Goal: Task Accomplishment & Management: Use online tool/utility

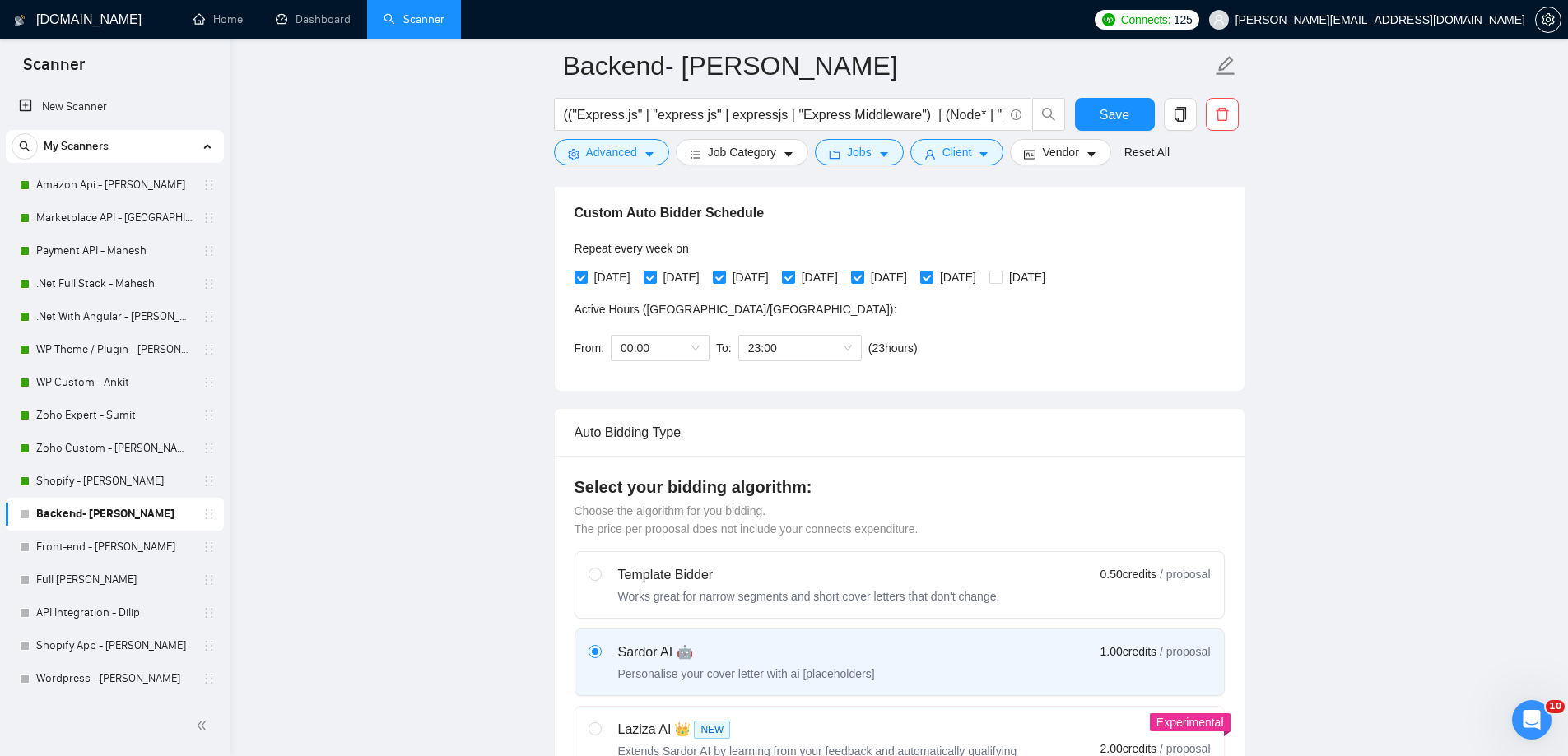
scroll to position [374, 0]
click at [319, 24] on link "Dashboard" at bounding box center [313, 19] width 75 height 14
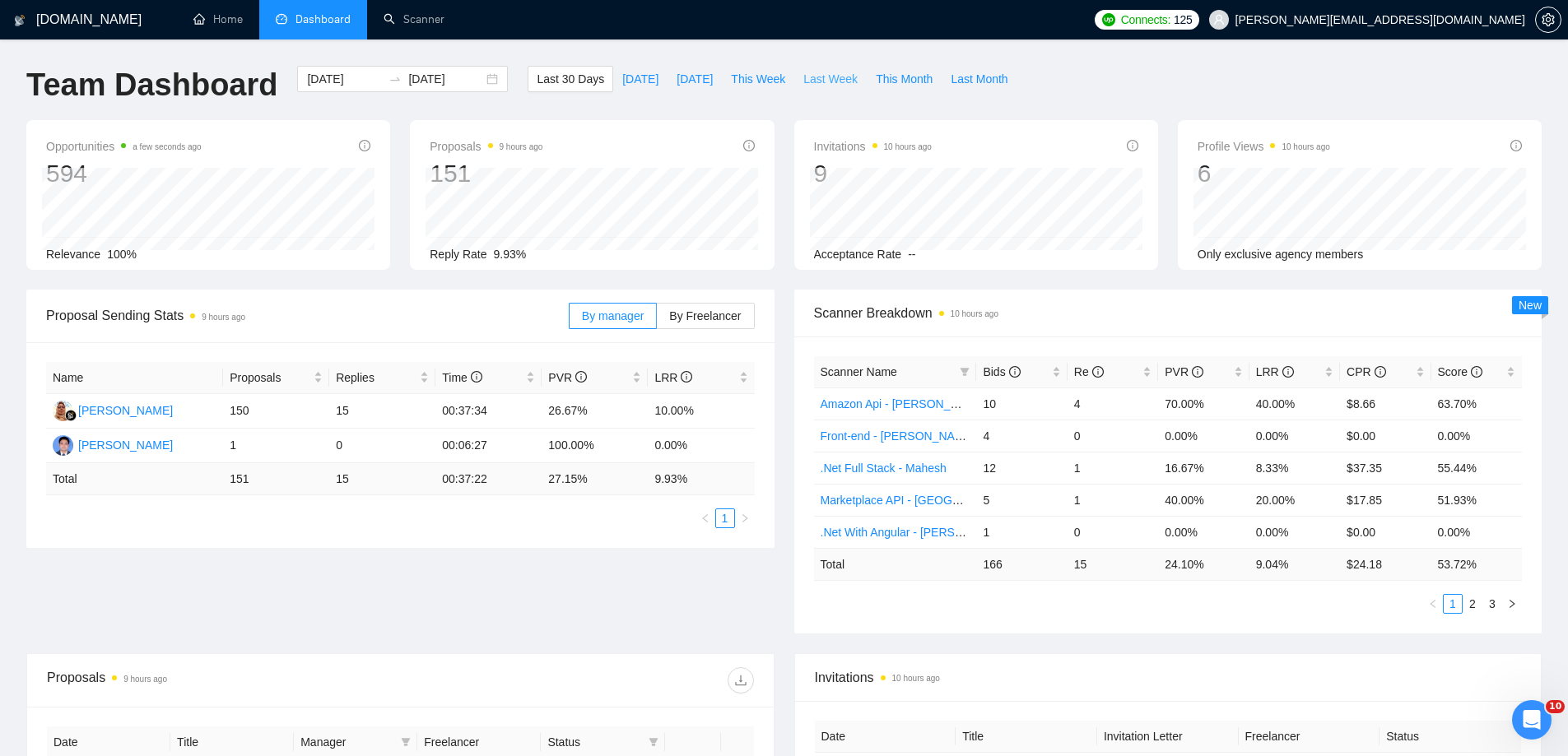
click at [814, 82] on span "Last Week" at bounding box center [830, 78] width 54 height 18
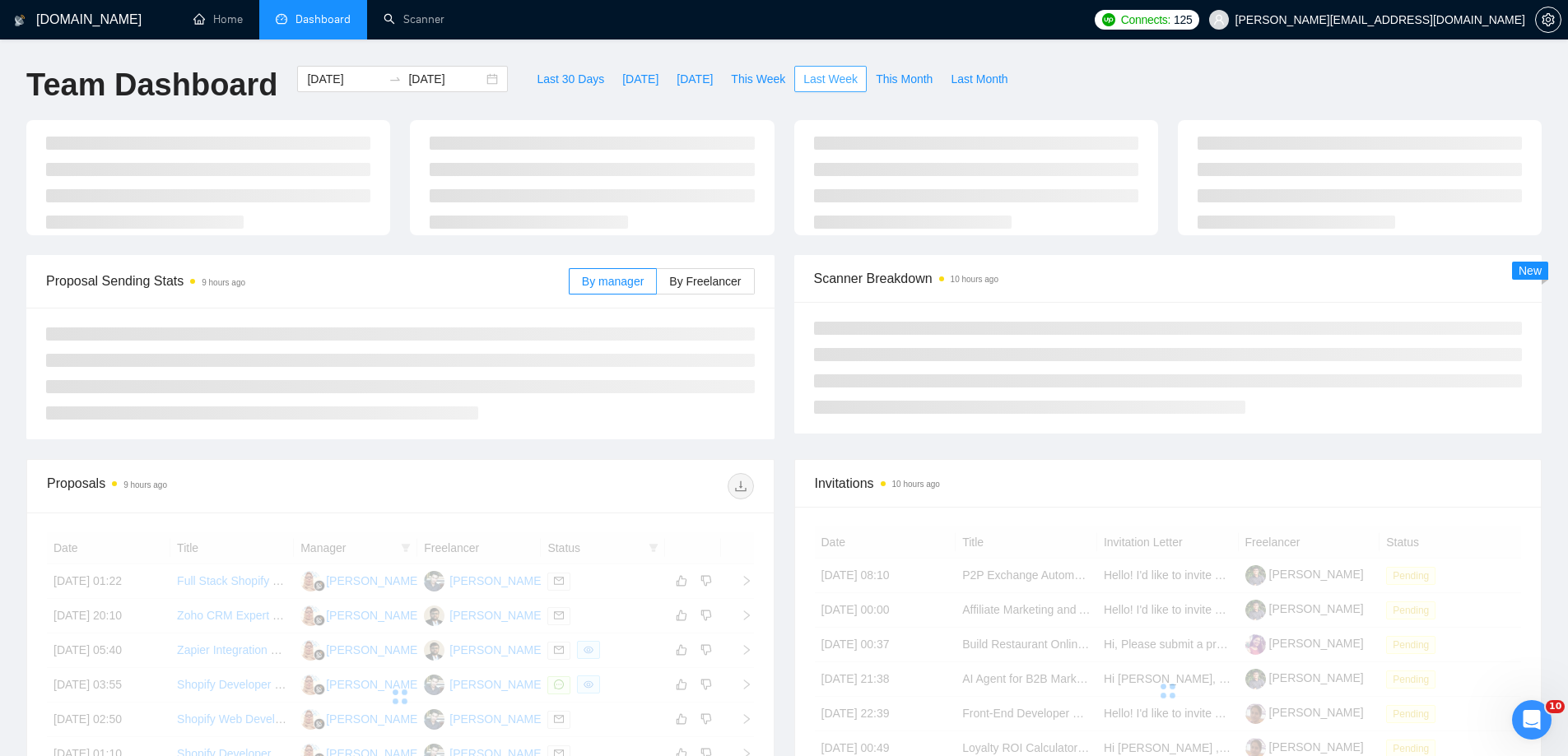
type input "[DATE]"
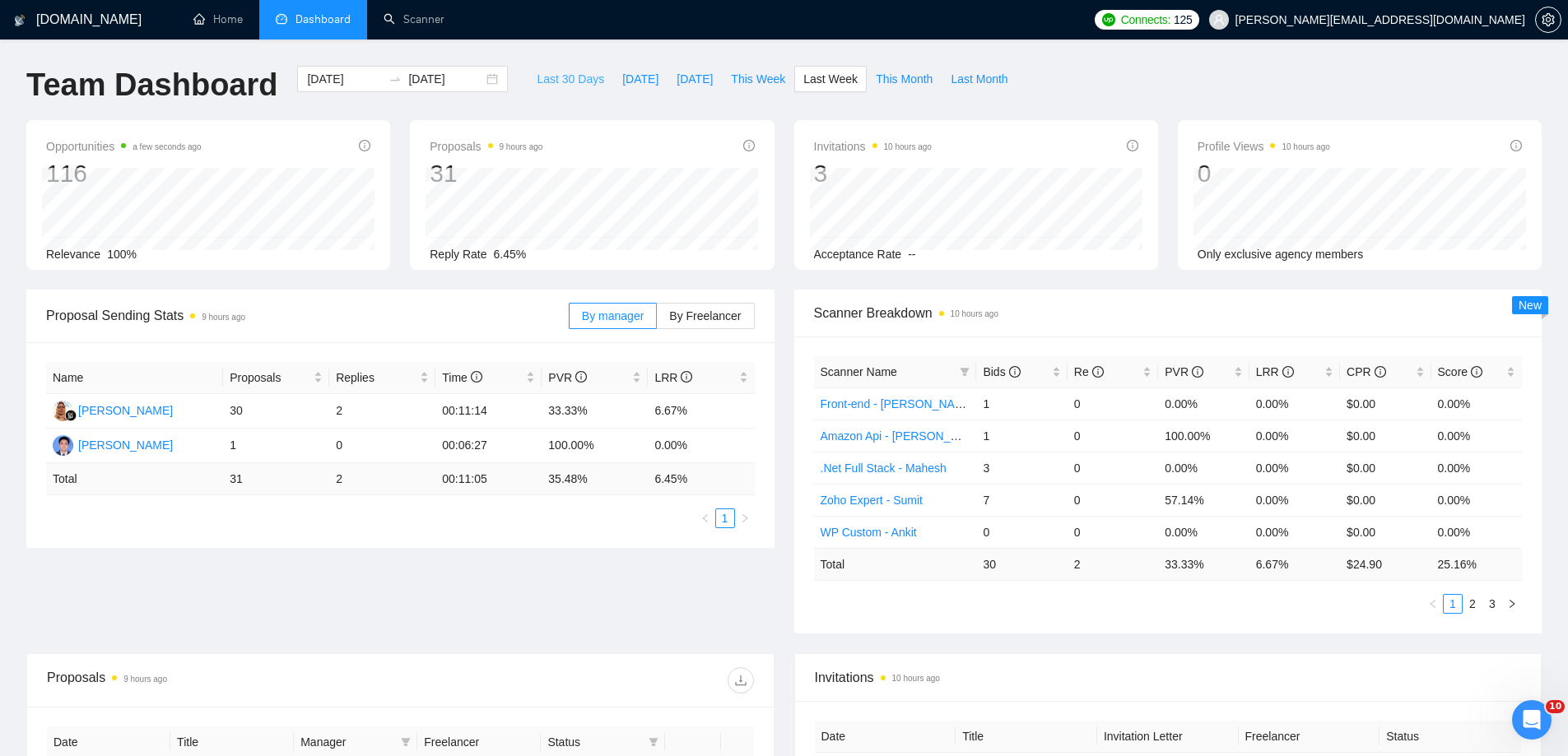
click at [552, 77] on span "Last 30 Days" at bounding box center [570, 78] width 68 height 18
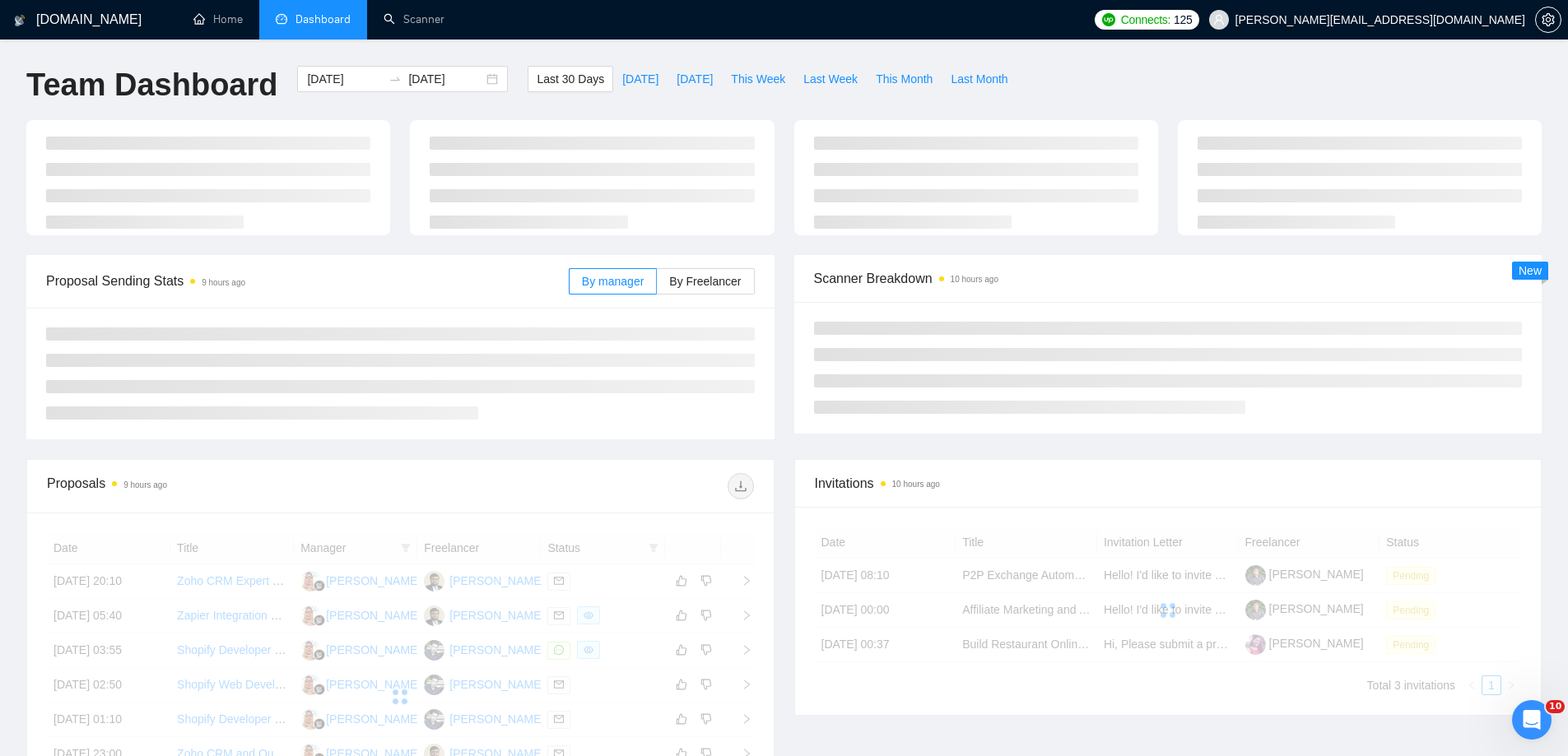
type input "[DATE]"
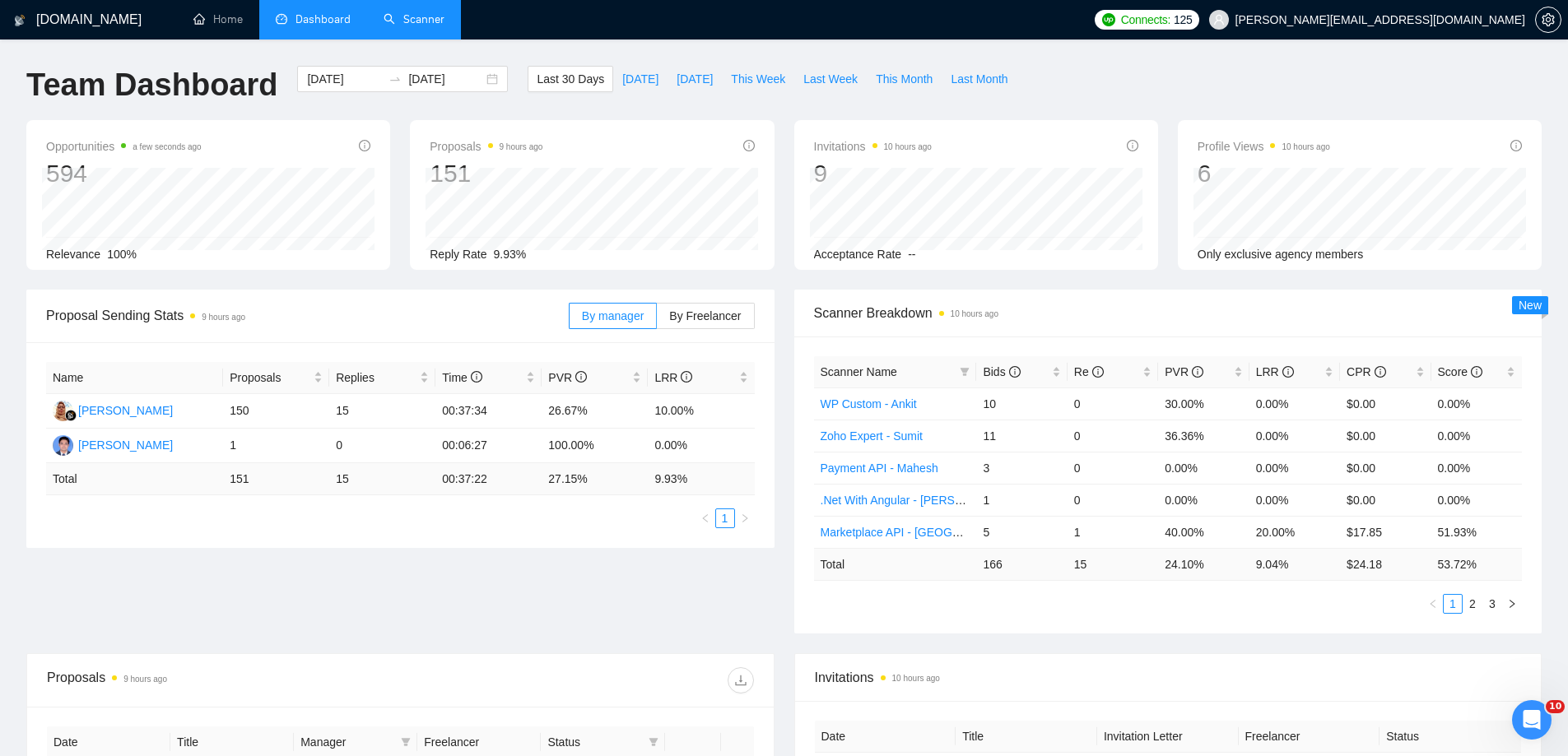
click at [442, 24] on link "Scanner" at bounding box center [413, 19] width 61 height 14
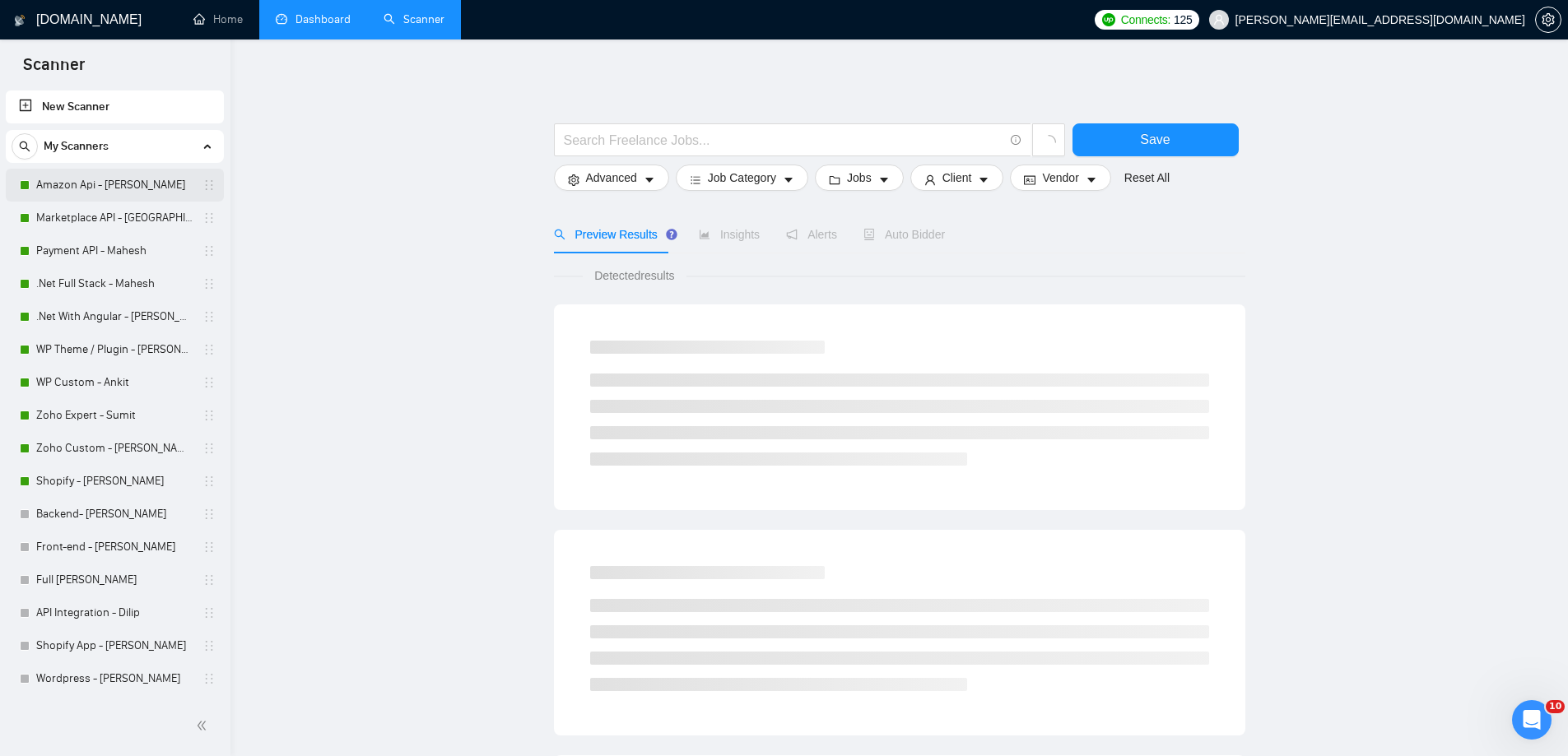
click at [112, 181] on link "Amazon Api - [PERSON_NAME]" at bounding box center [114, 185] width 156 height 33
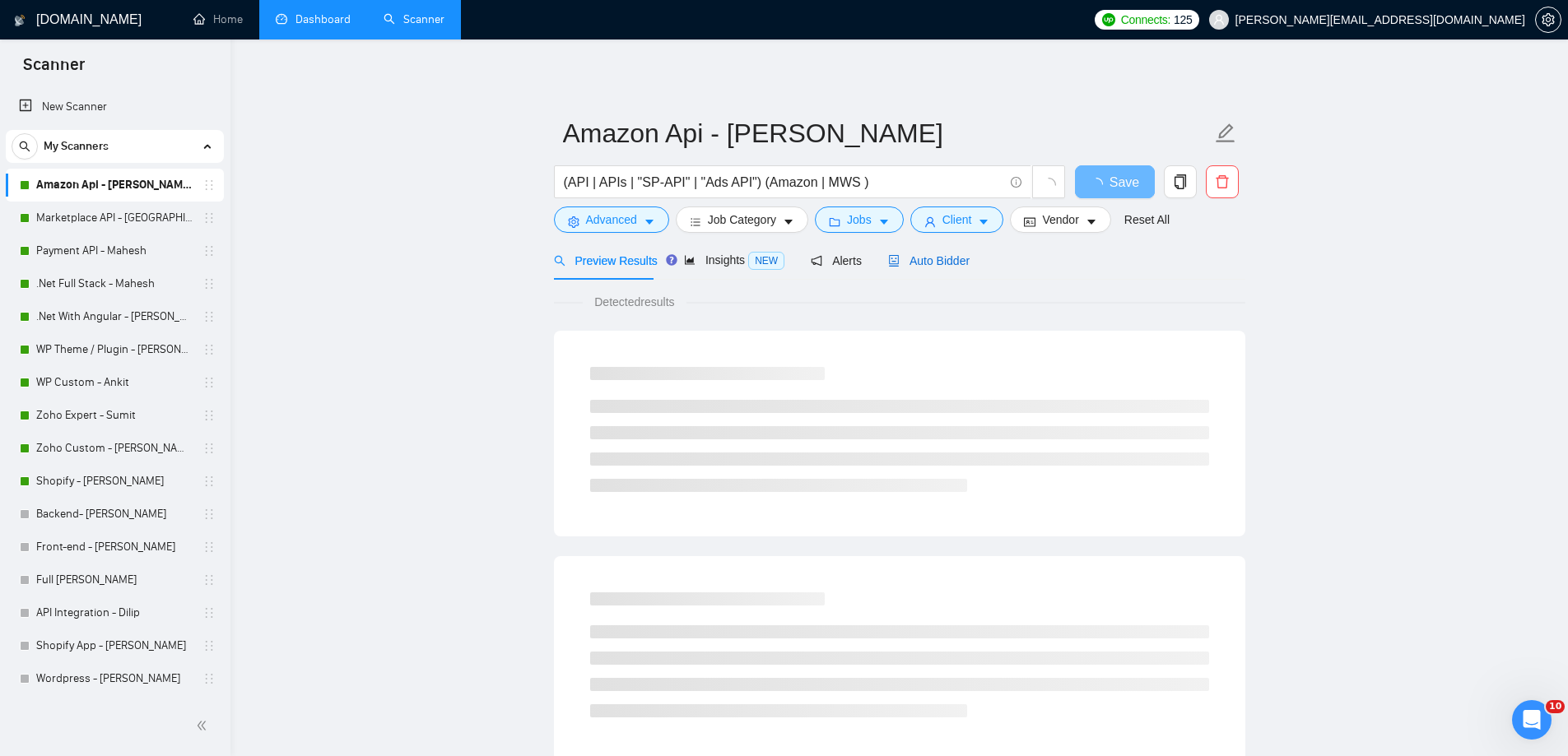
click at [924, 259] on span "Auto Bidder" at bounding box center [928, 260] width 82 height 13
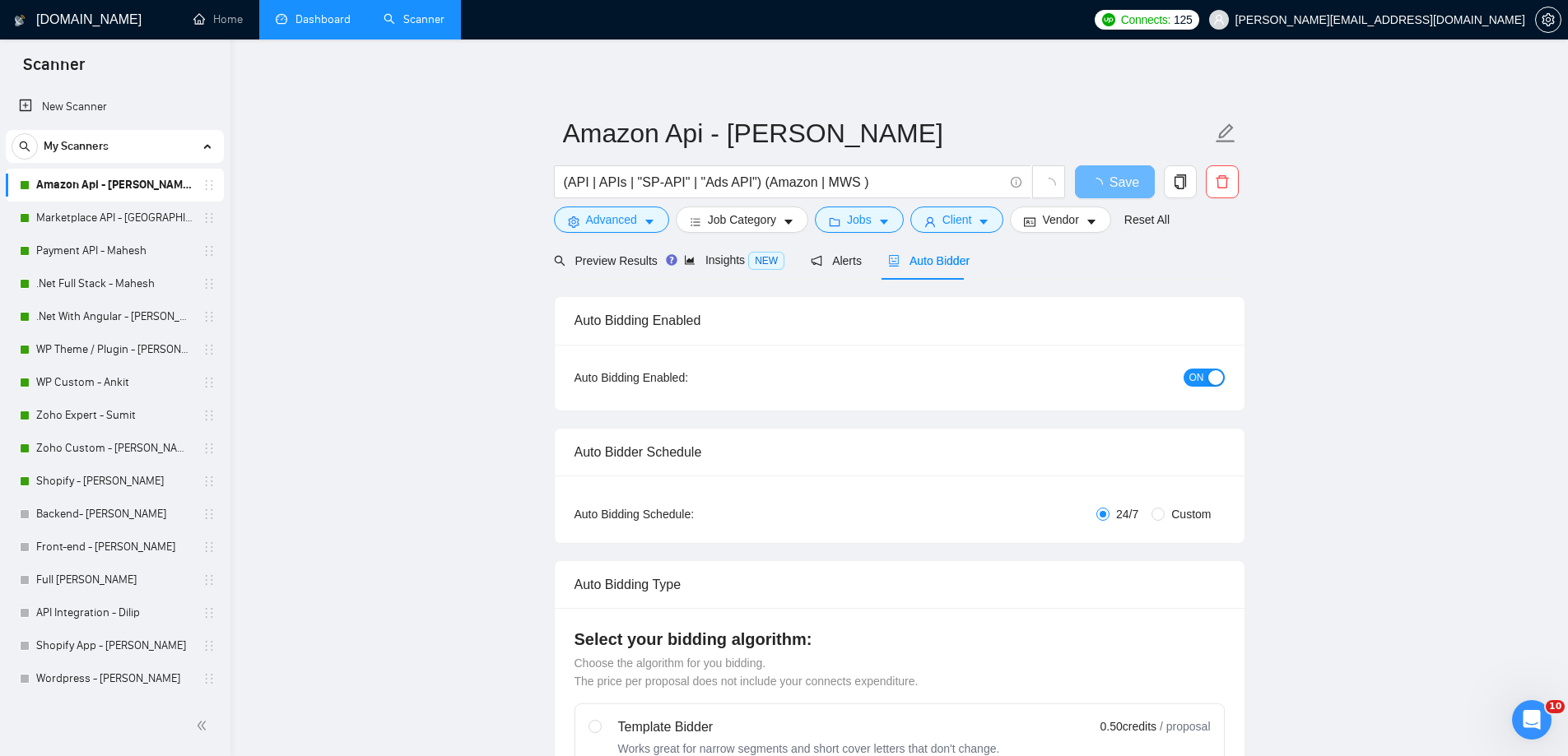
radio input "false"
radio input "true"
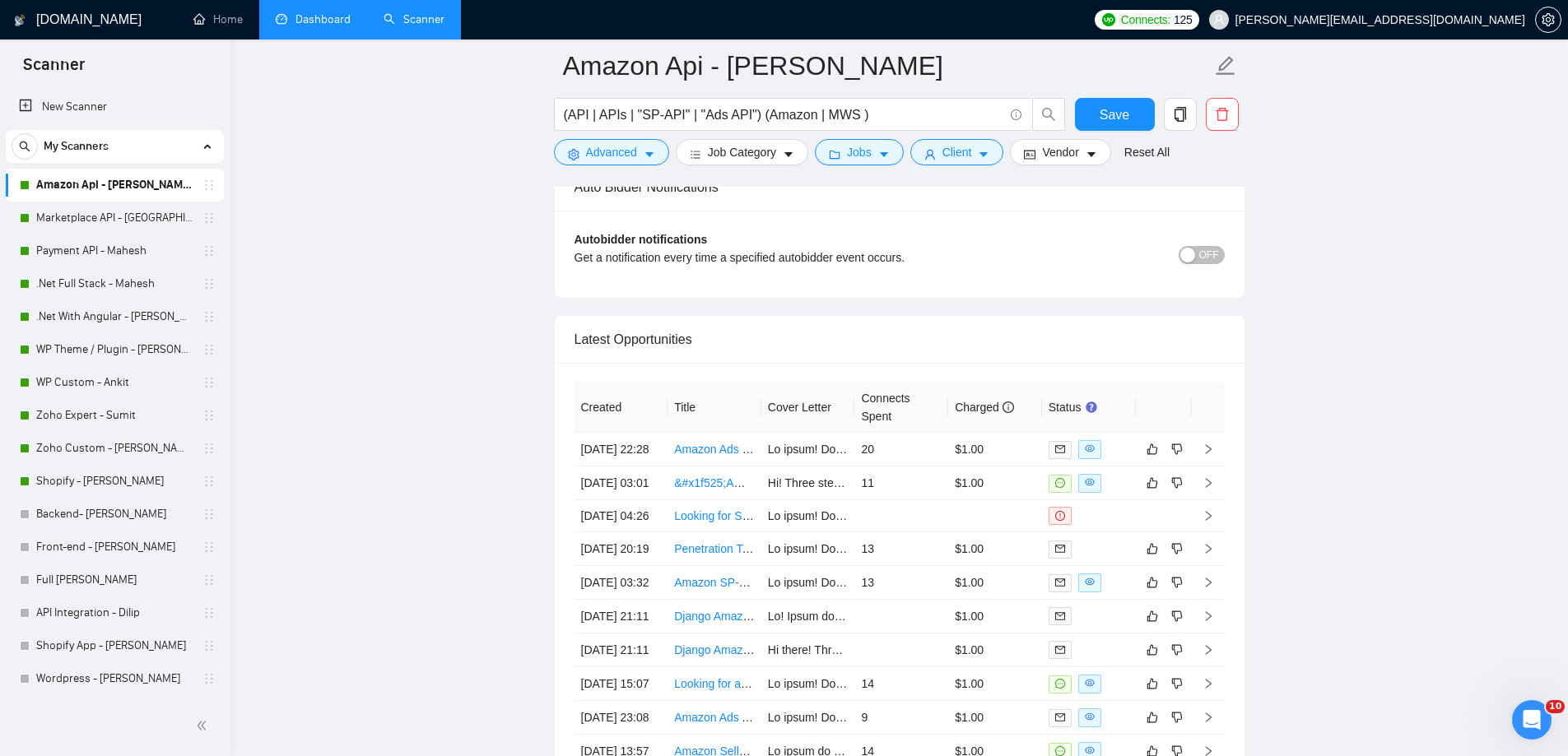
scroll to position [4197, 0]
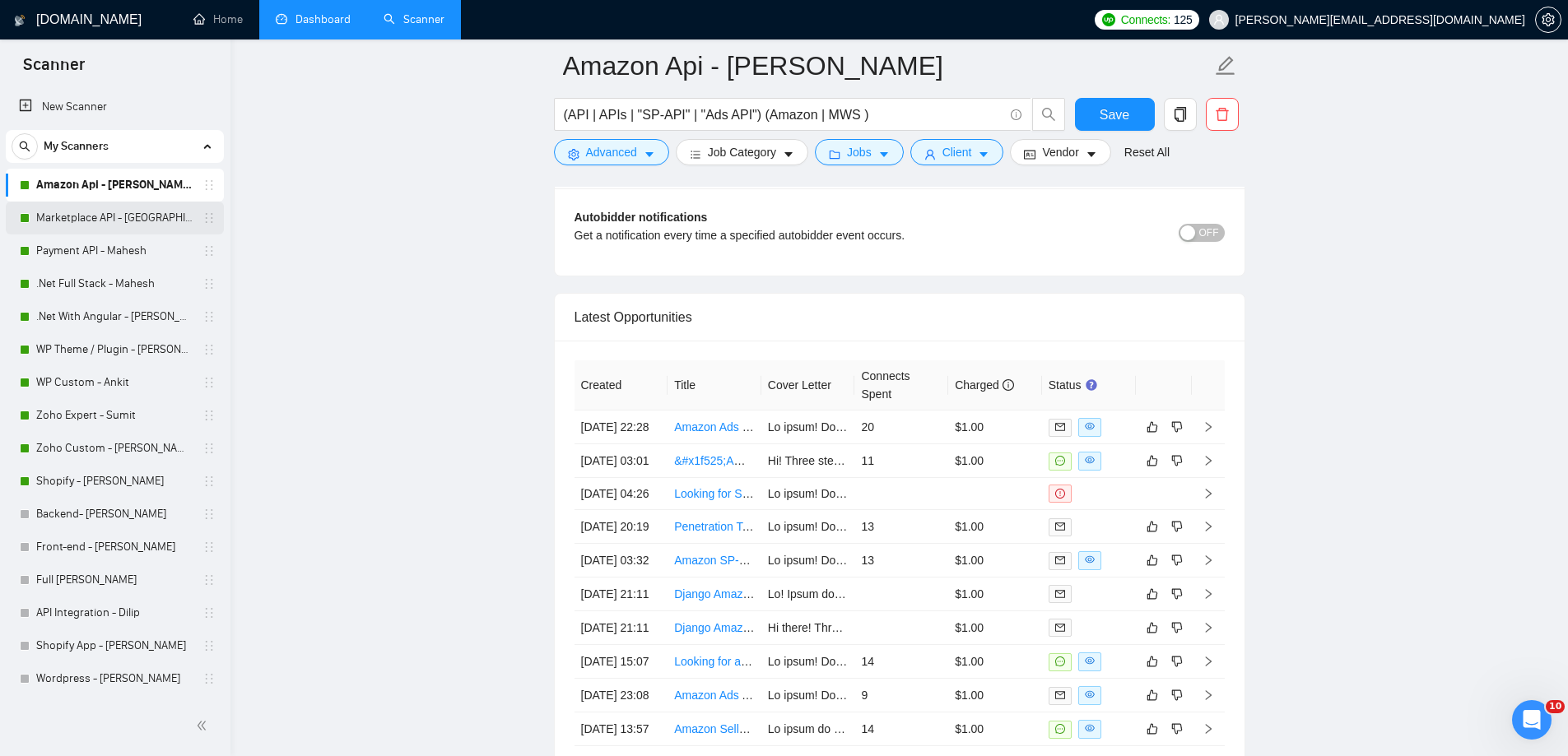
click at [76, 220] on link "Marketplace API - [GEOGRAPHIC_DATA]" at bounding box center [114, 218] width 156 height 33
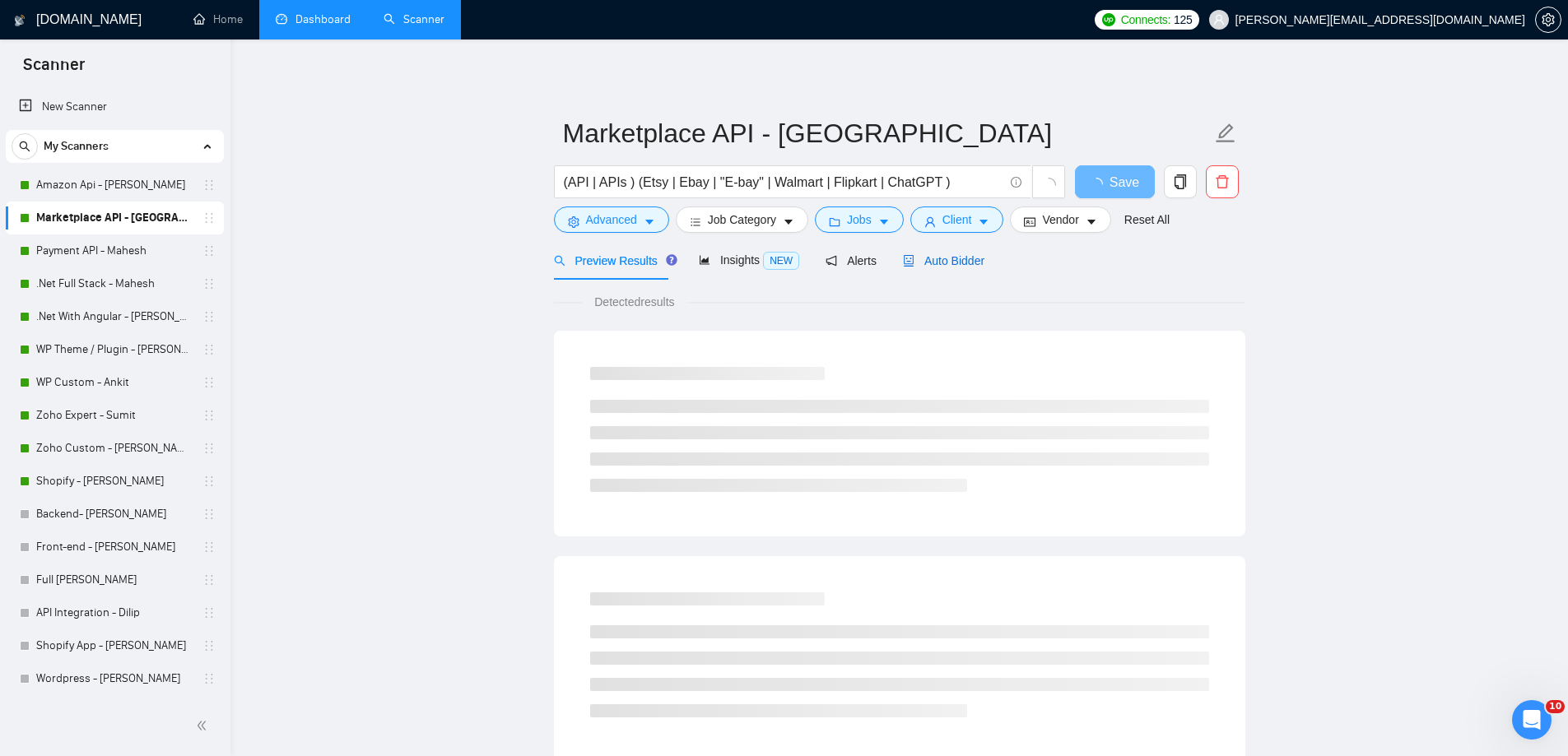
click at [939, 260] on span "Auto Bidder" at bounding box center [943, 260] width 82 height 13
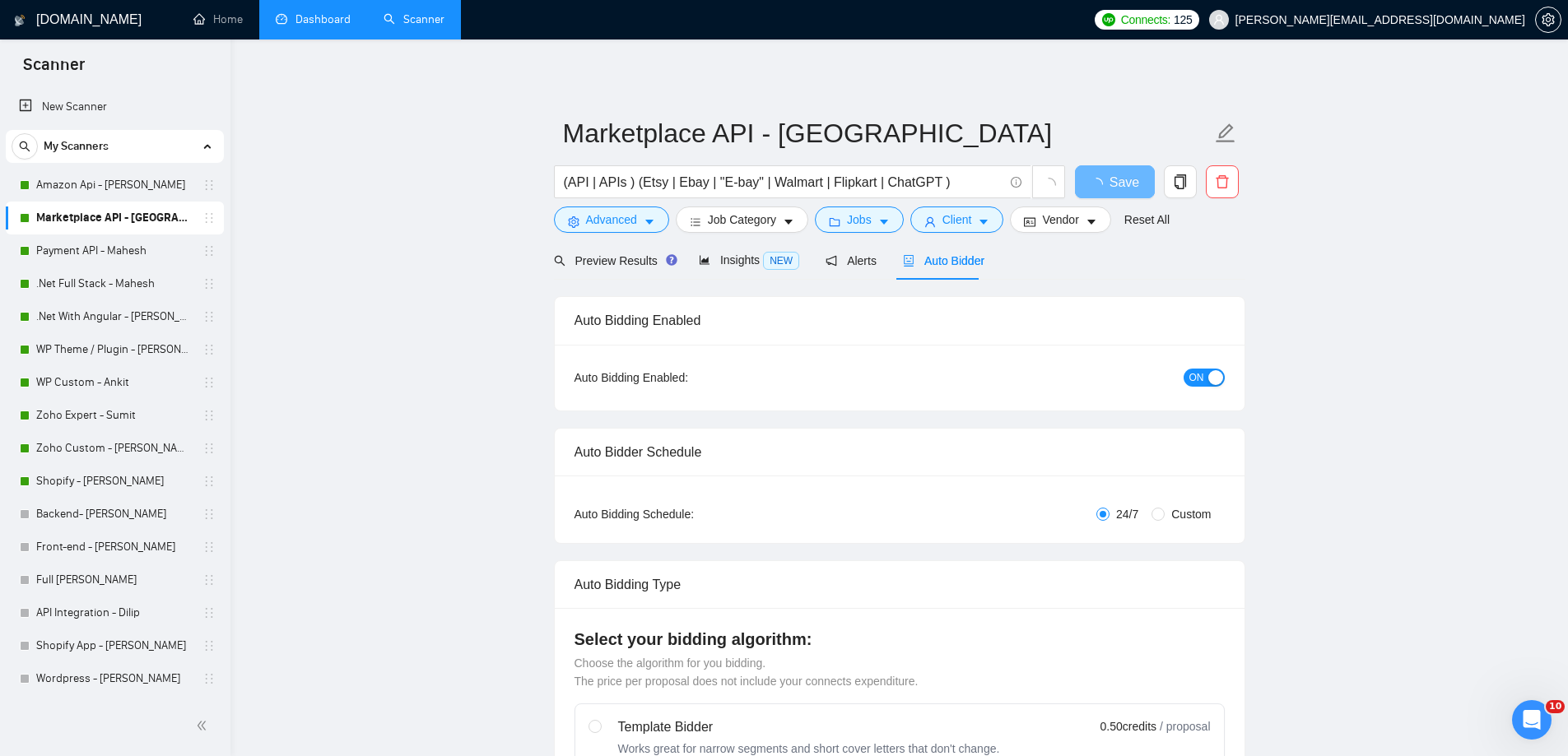
radio input "false"
radio input "true"
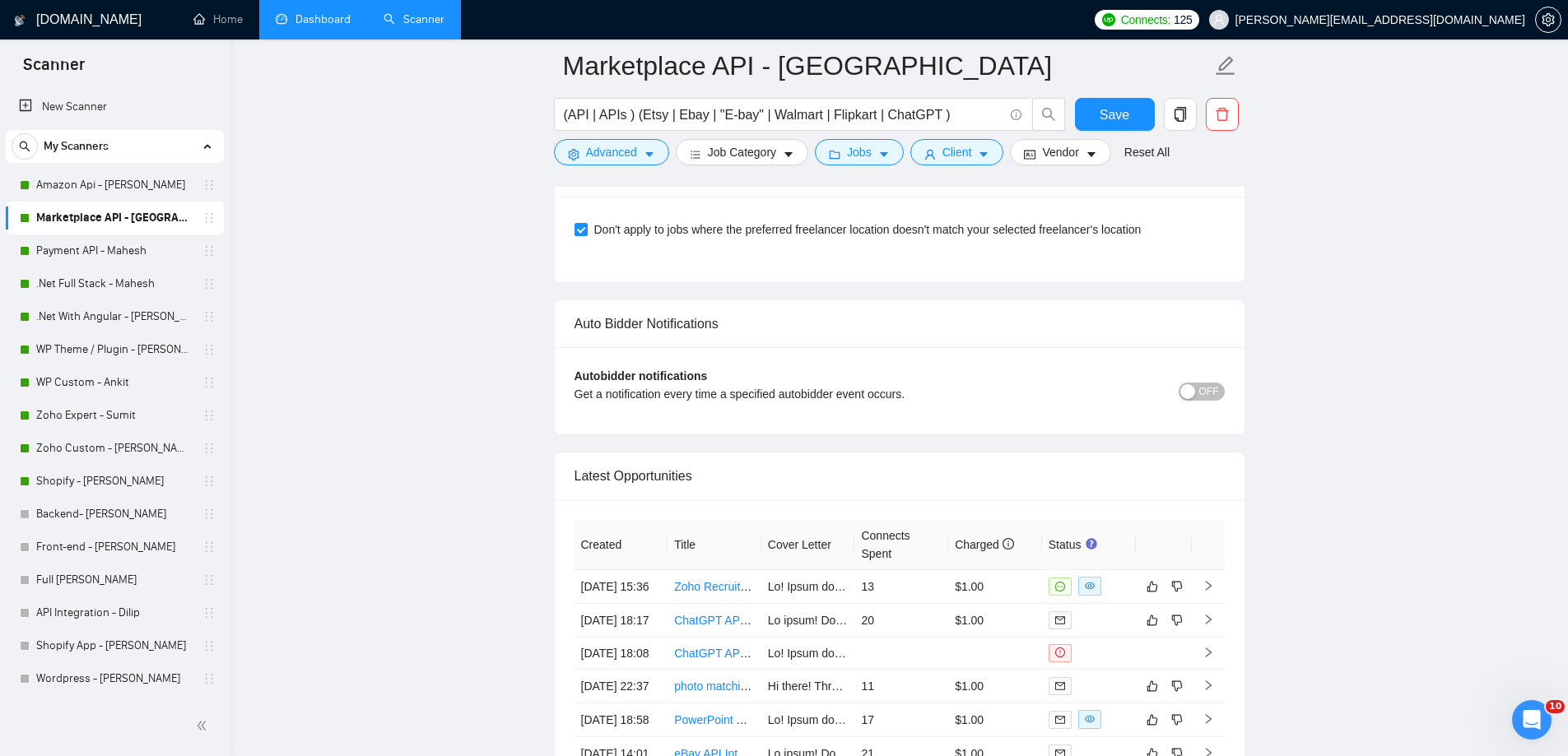
scroll to position [3949, 0]
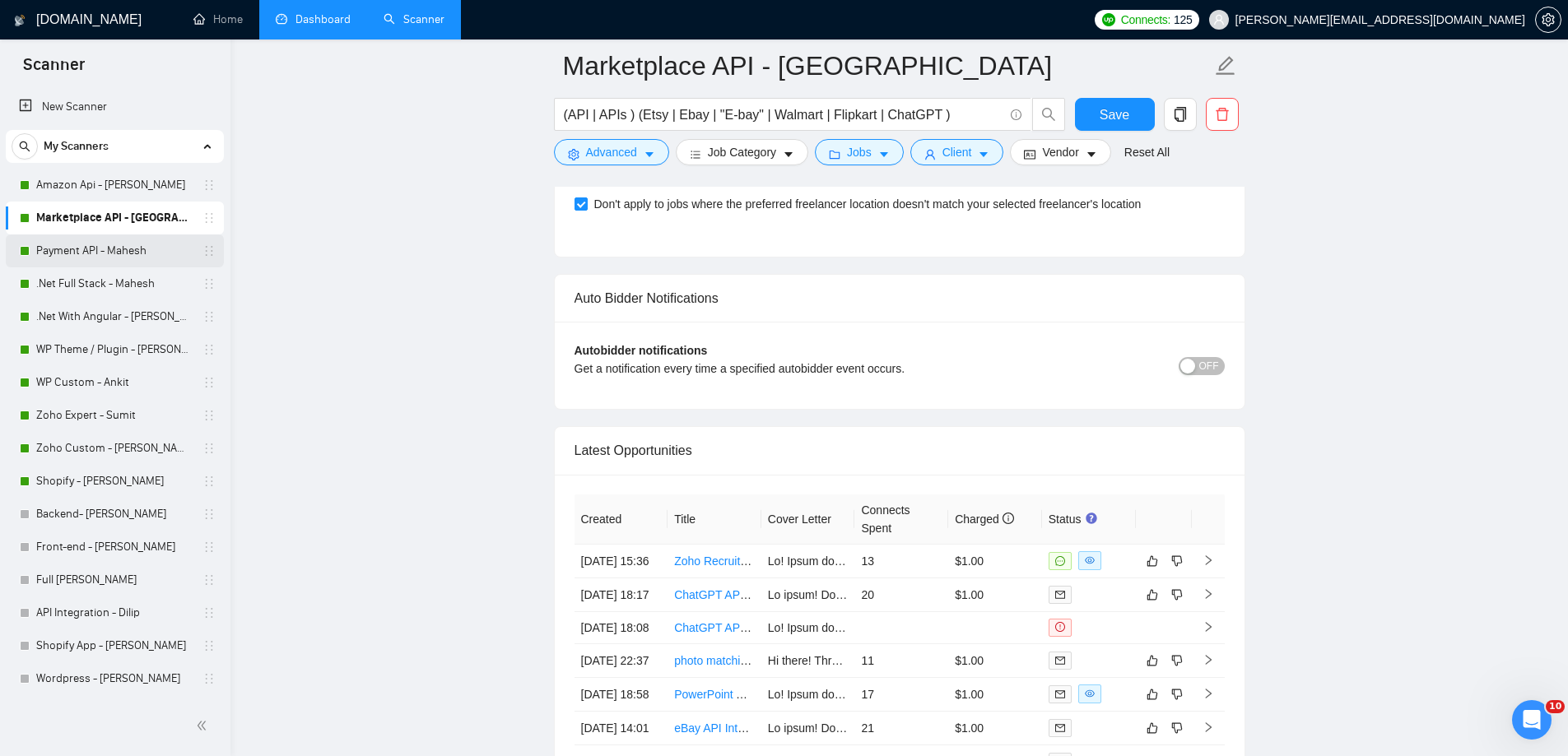
click at [107, 253] on link "Payment API - Mahesh" at bounding box center [114, 251] width 156 height 33
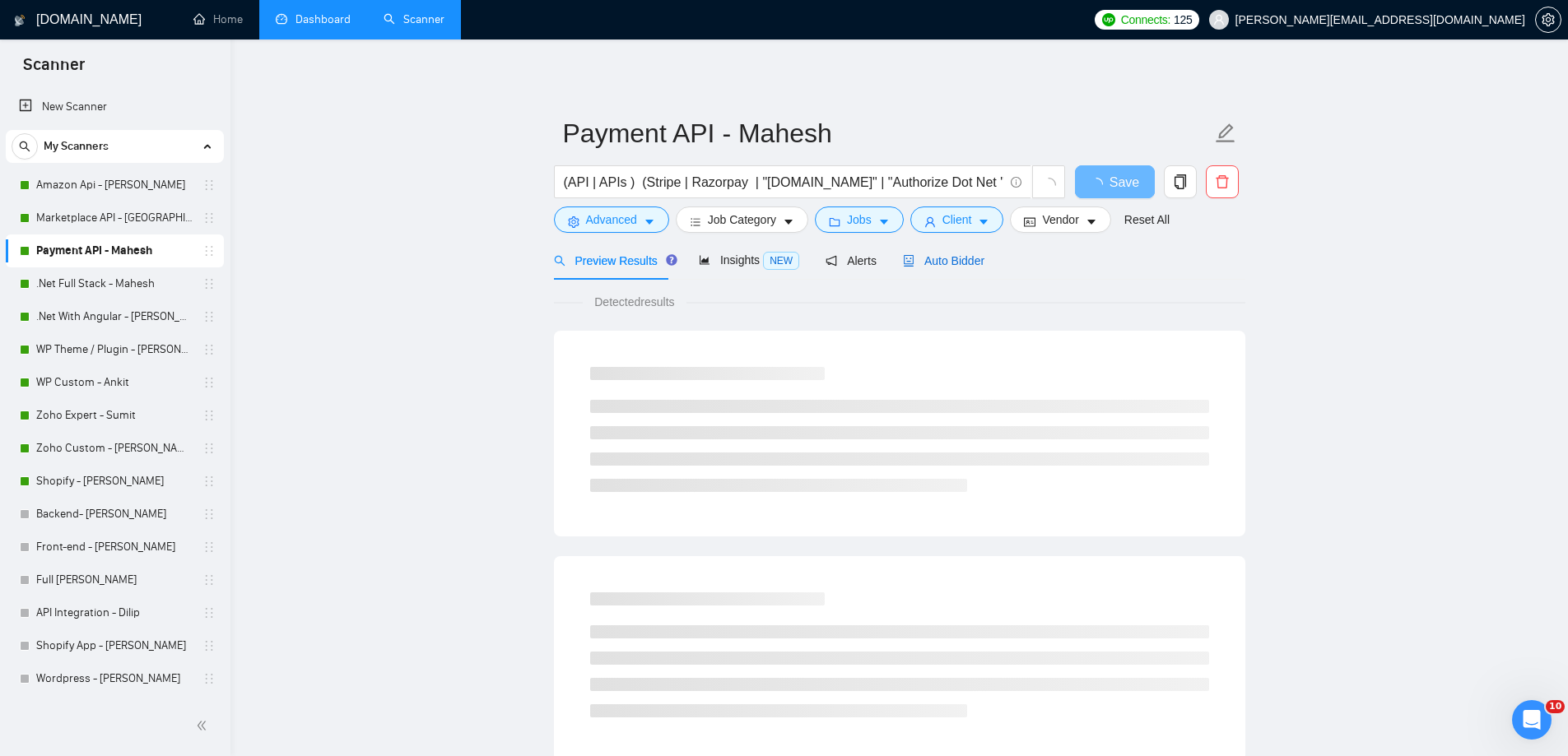
click at [955, 260] on span "Auto Bidder" at bounding box center [943, 260] width 82 height 13
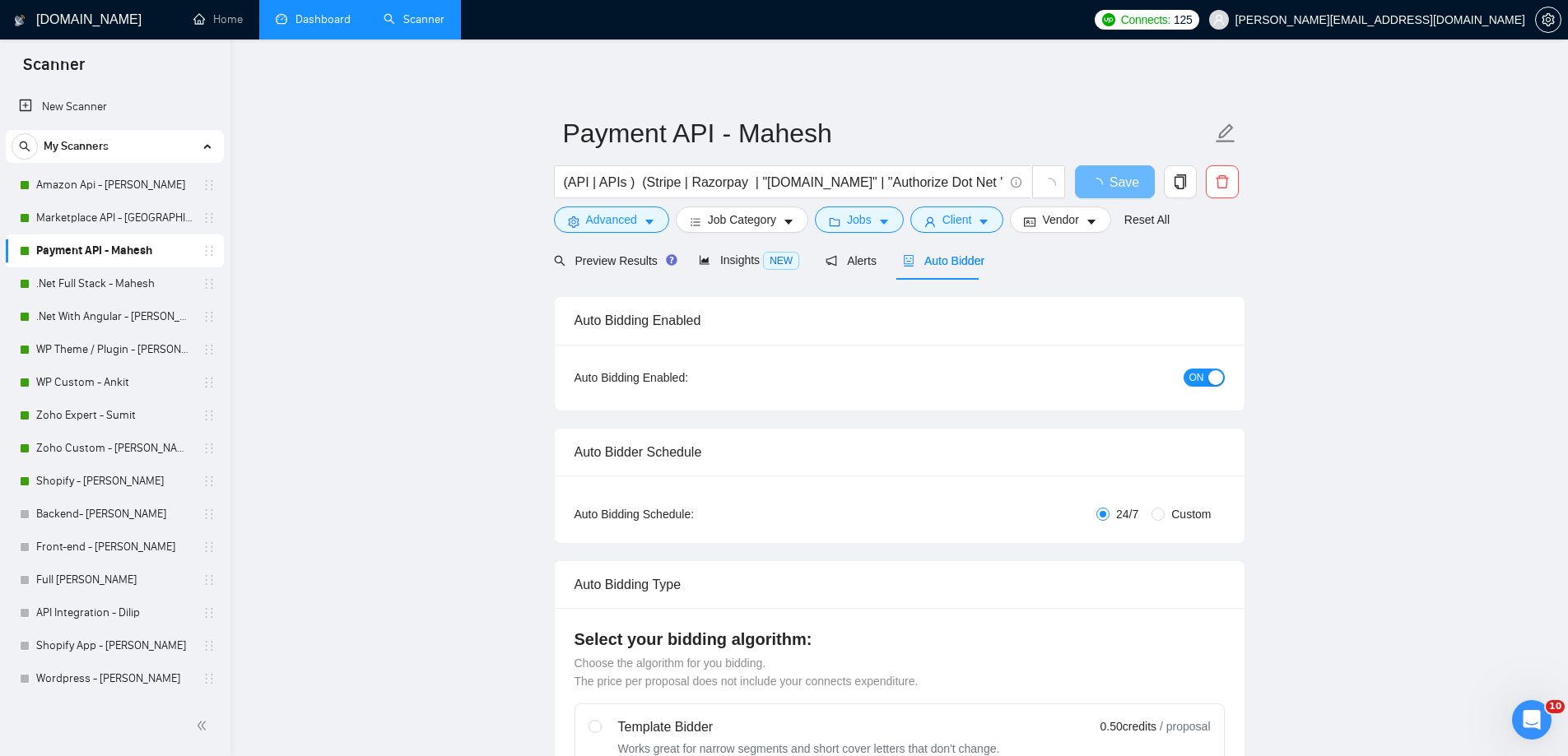
radio input "false"
radio input "true"
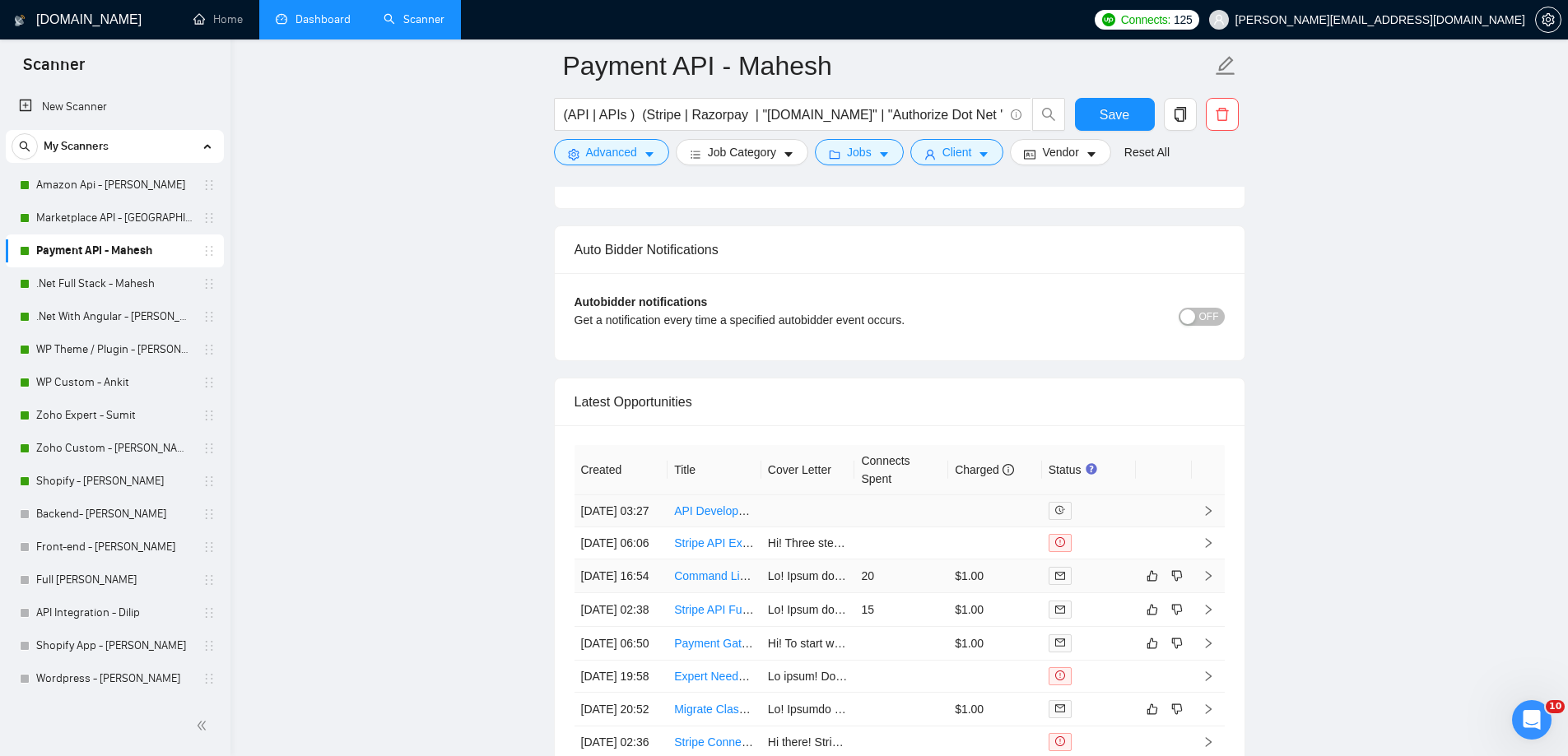
scroll to position [4032, 0]
click at [107, 270] on link ".Net Full Stack - Mahesh" at bounding box center [114, 284] width 156 height 33
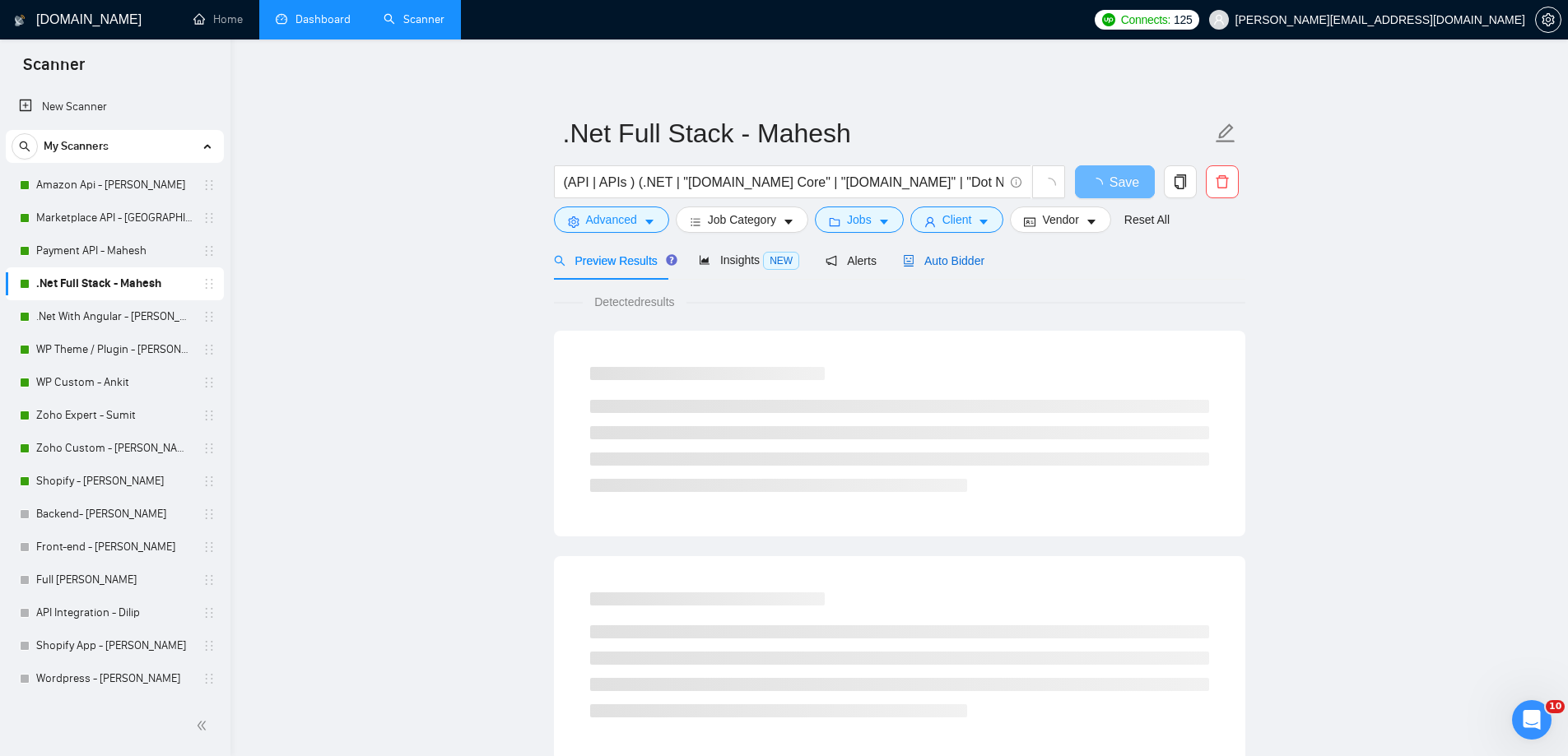
click at [966, 263] on span "Auto Bidder" at bounding box center [943, 260] width 82 height 13
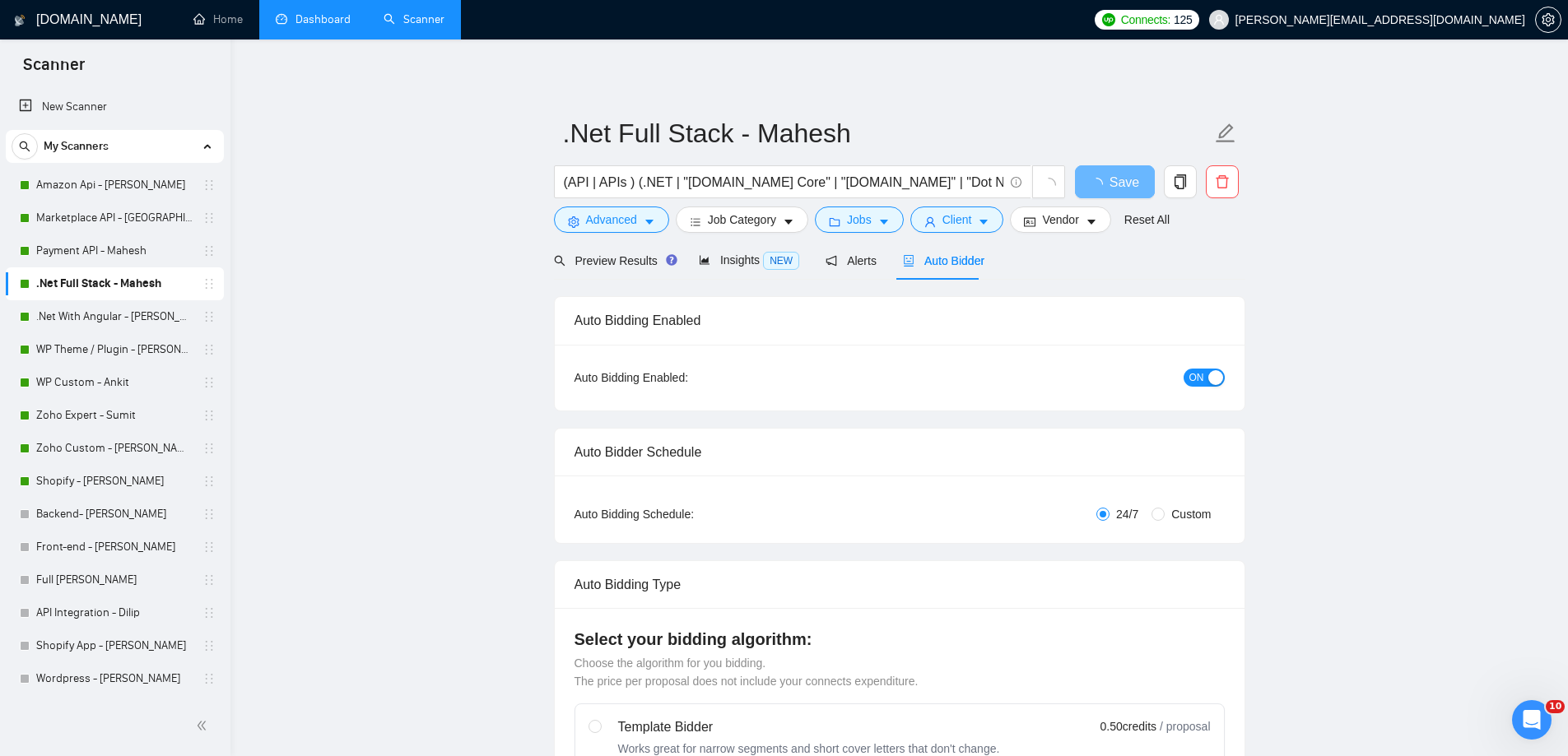
radio input "false"
radio input "true"
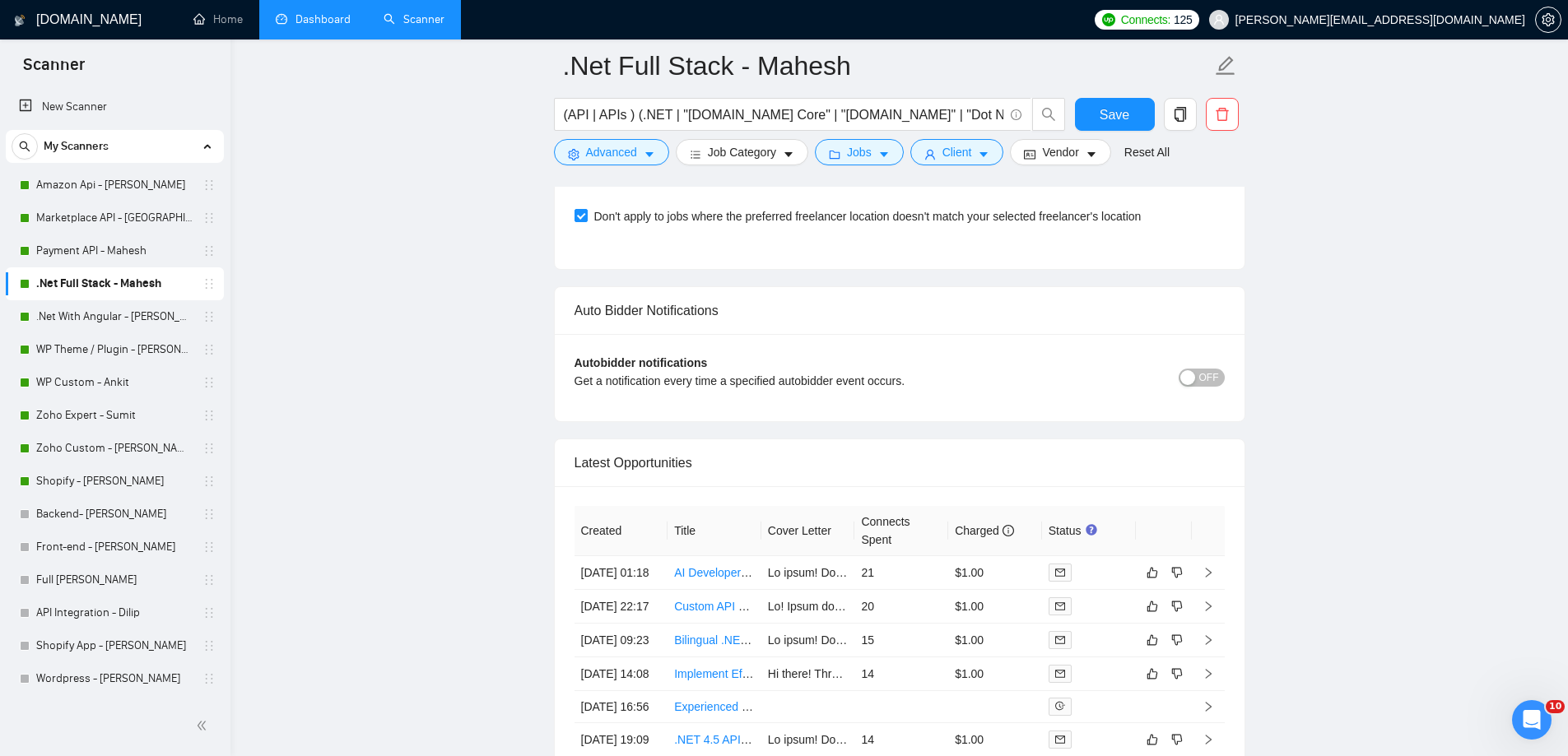
scroll to position [4197, 0]
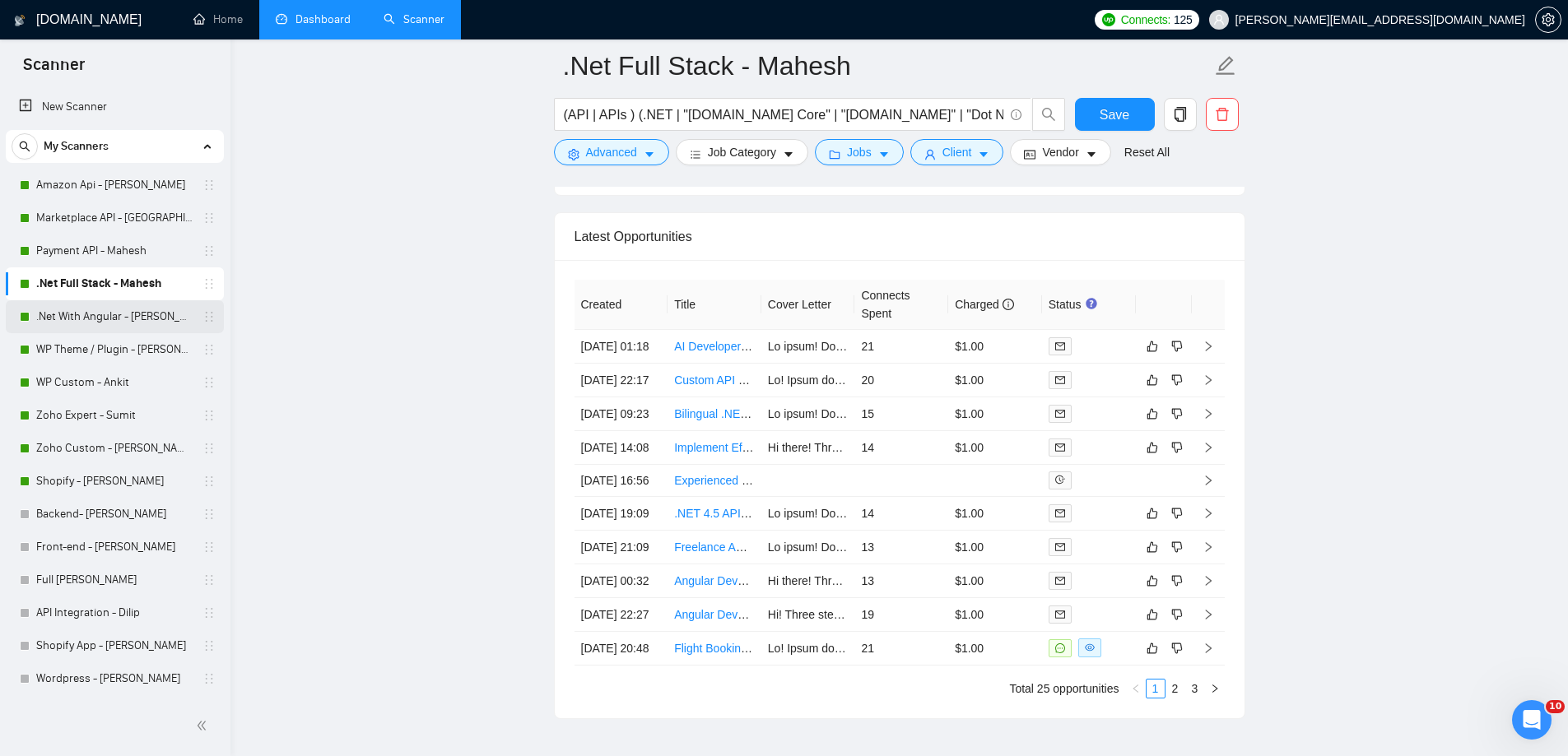
click at [98, 312] on link ".Net With Angular - [PERSON_NAME]" at bounding box center [114, 317] width 156 height 33
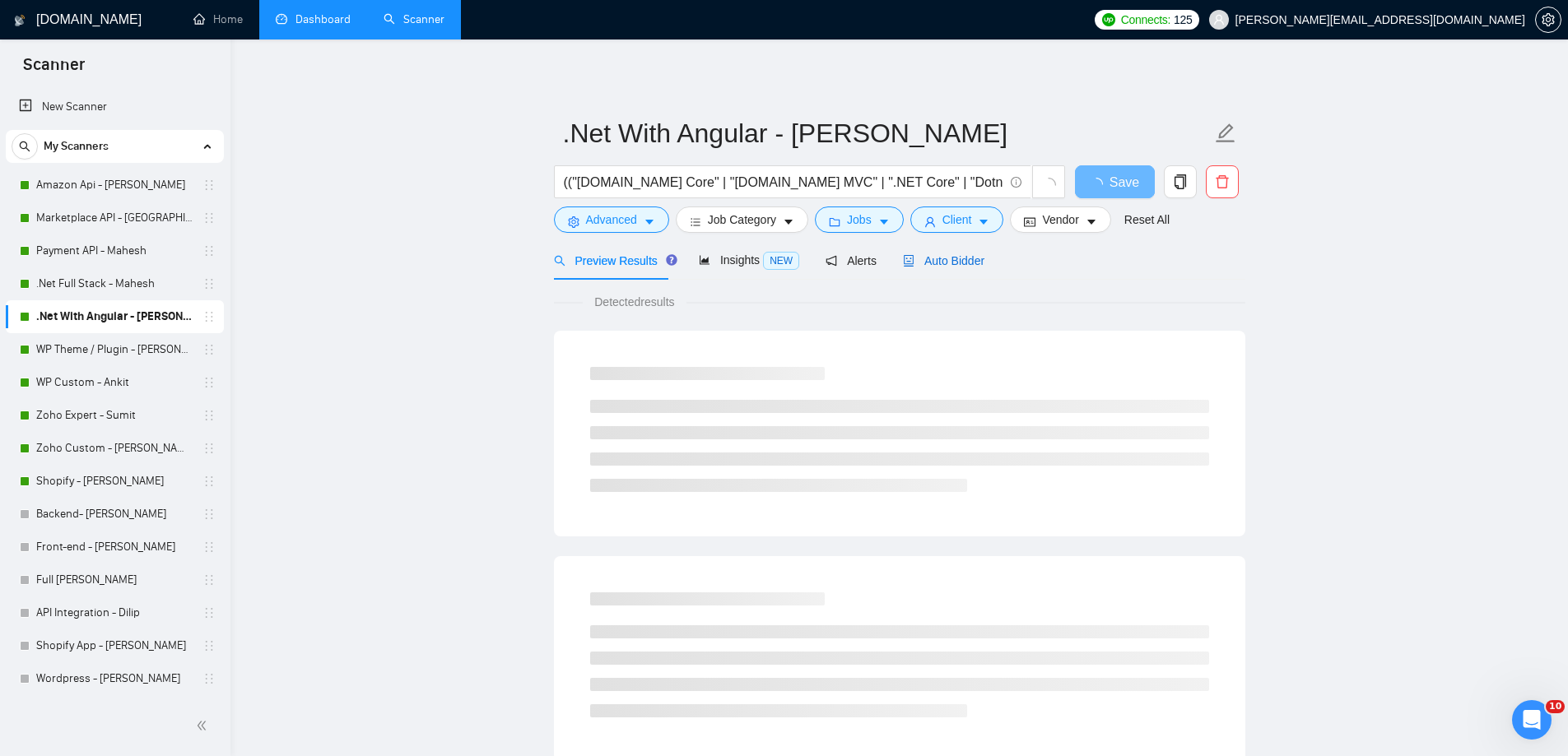
click at [963, 263] on span "Auto Bidder" at bounding box center [943, 260] width 82 height 13
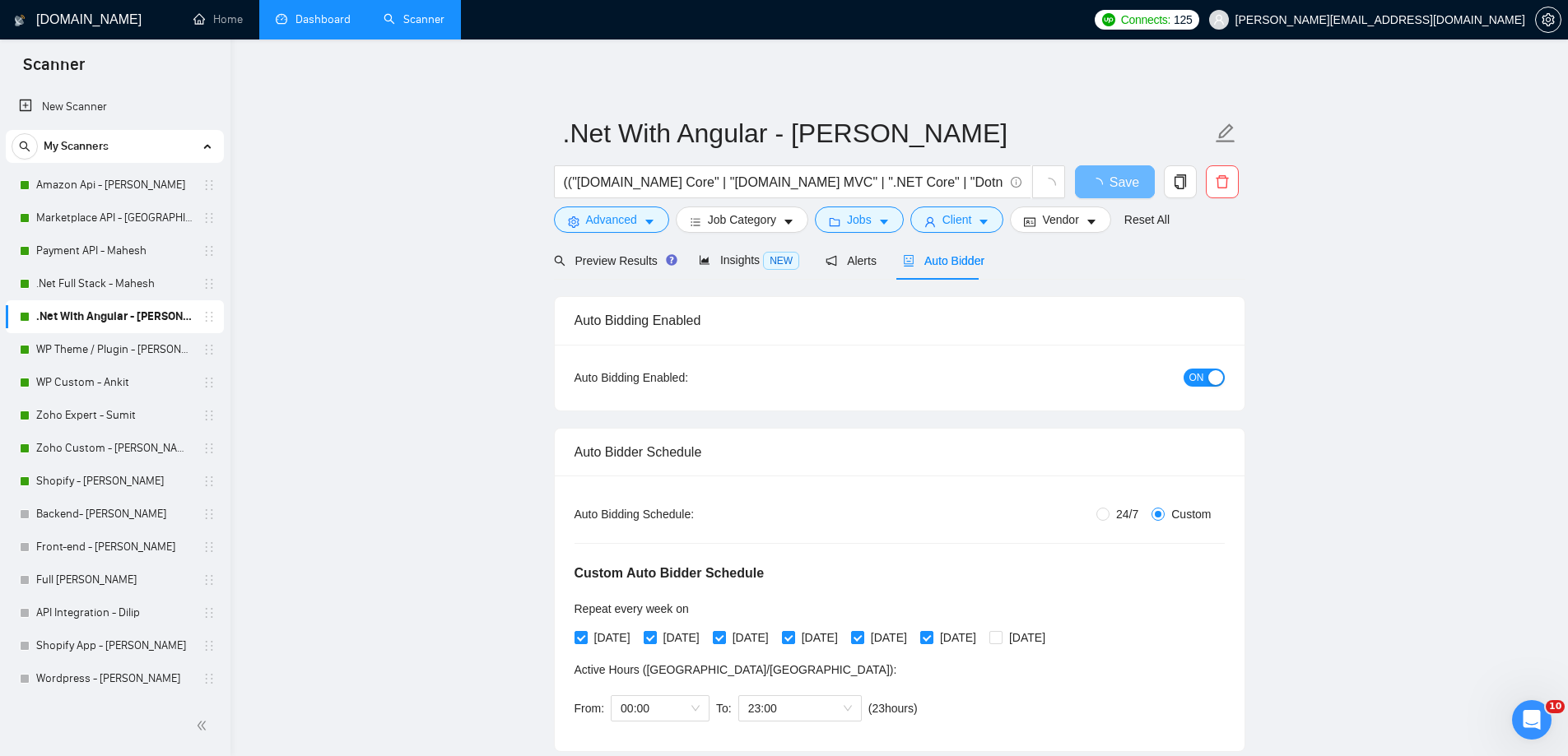
radio input "false"
radio input "true"
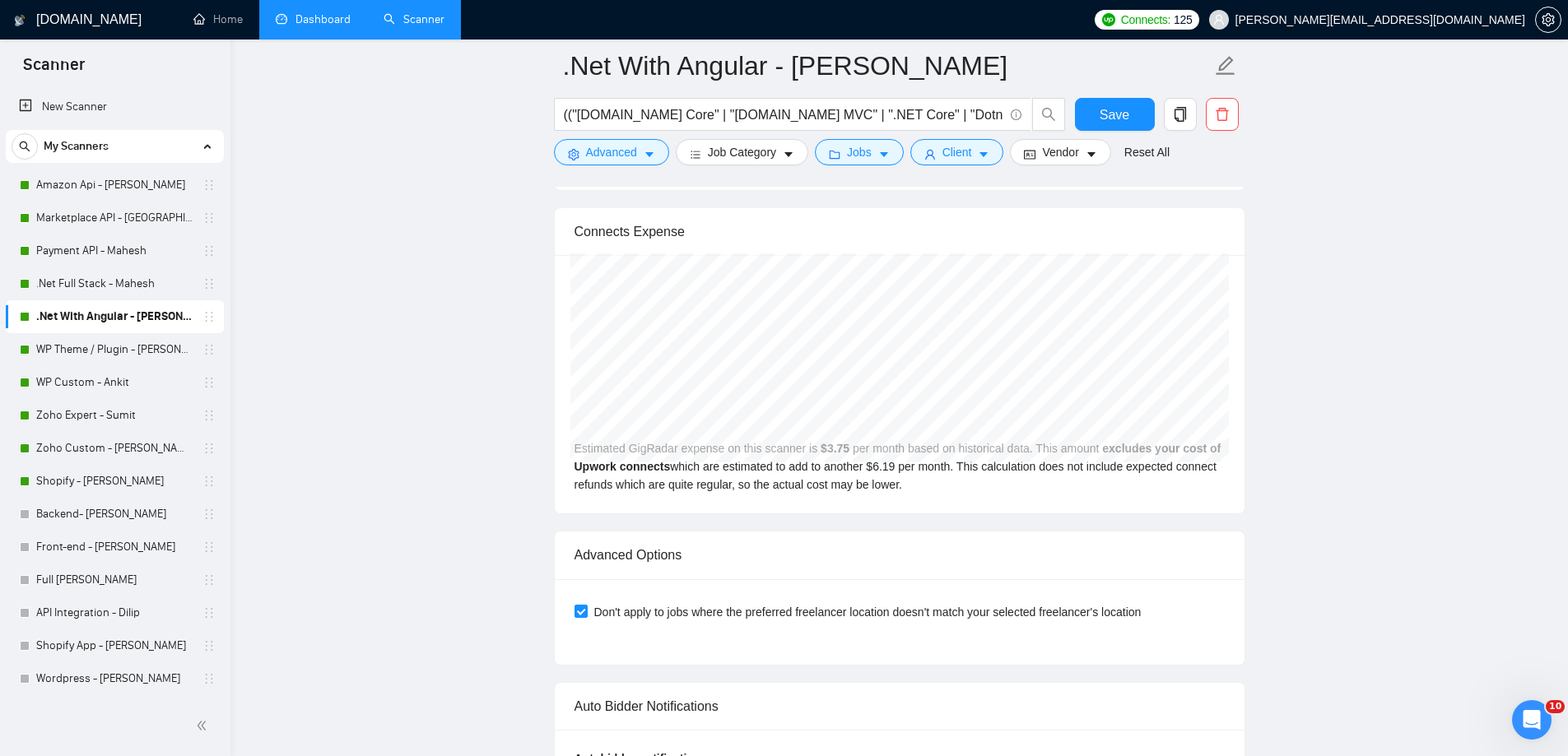
scroll to position [3949, 0]
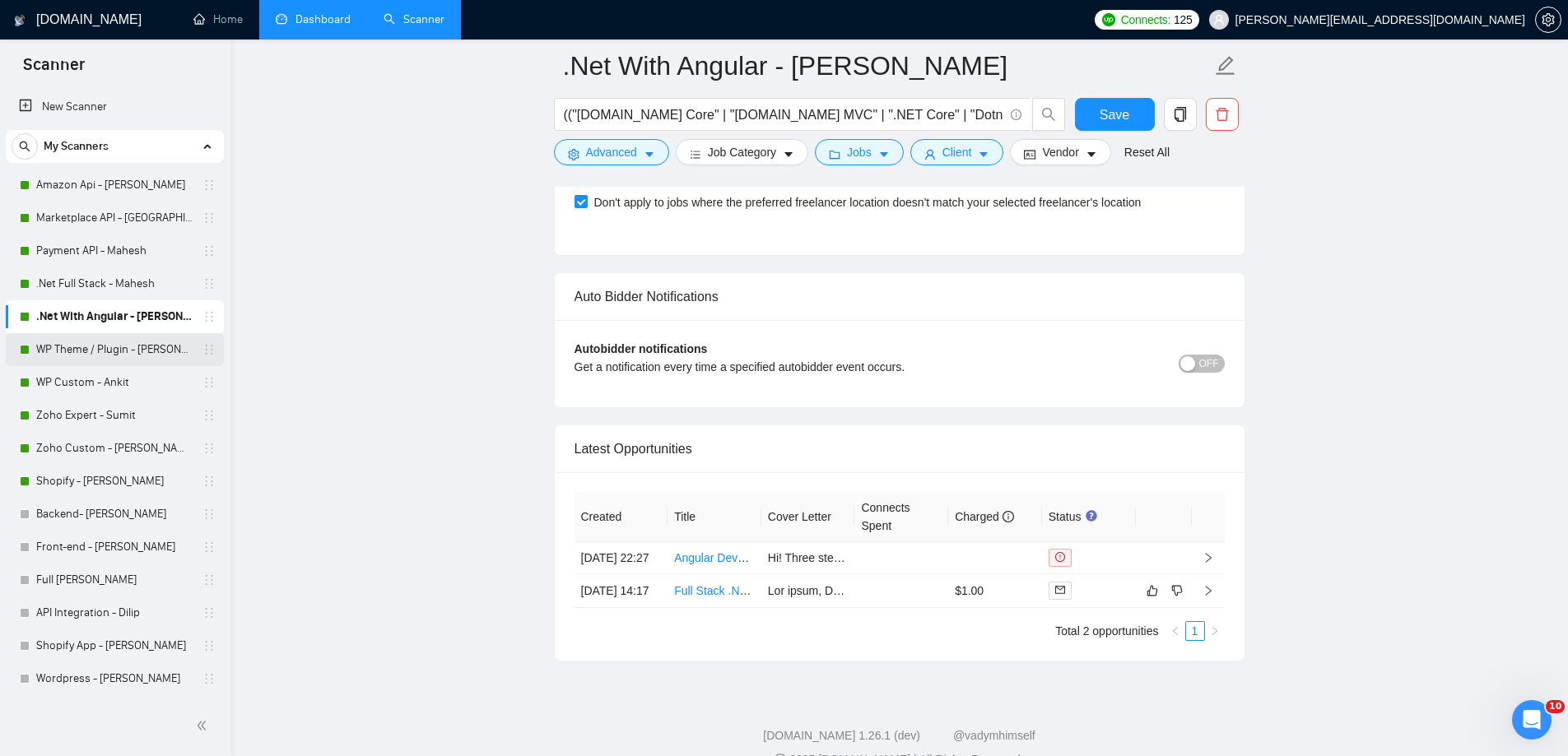
click at [164, 356] on link "WP Theme / Plugin - [PERSON_NAME]" at bounding box center [114, 350] width 156 height 33
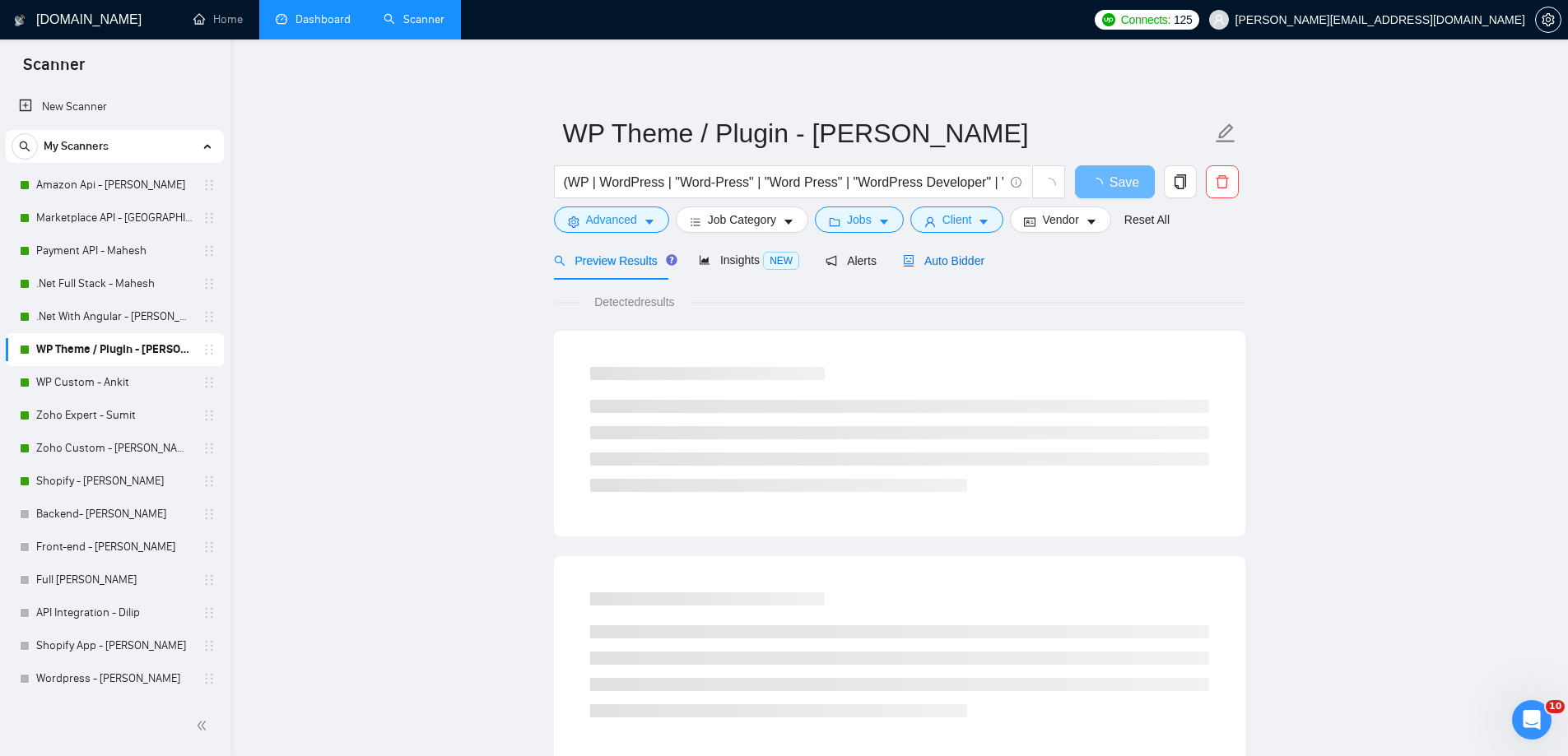
drag, startPoint x: 937, startPoint y: 256, endPoint x: 906, endPoint y: 236, distance: 36.9
click at [937, 255] on span "Auto Bidder" at bounding box center [943, 260] width 82 height 13
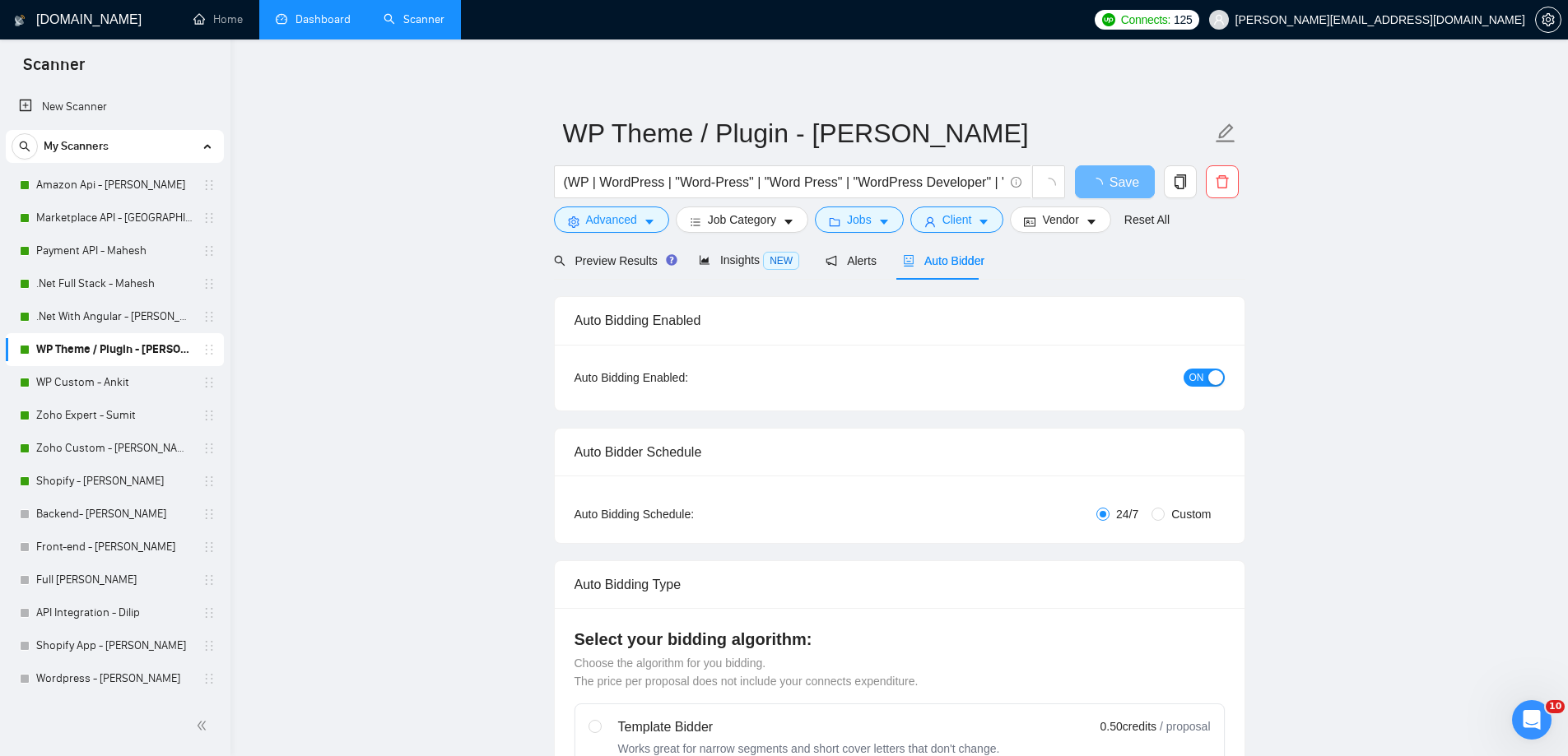
radio input "false"
radio input "true"
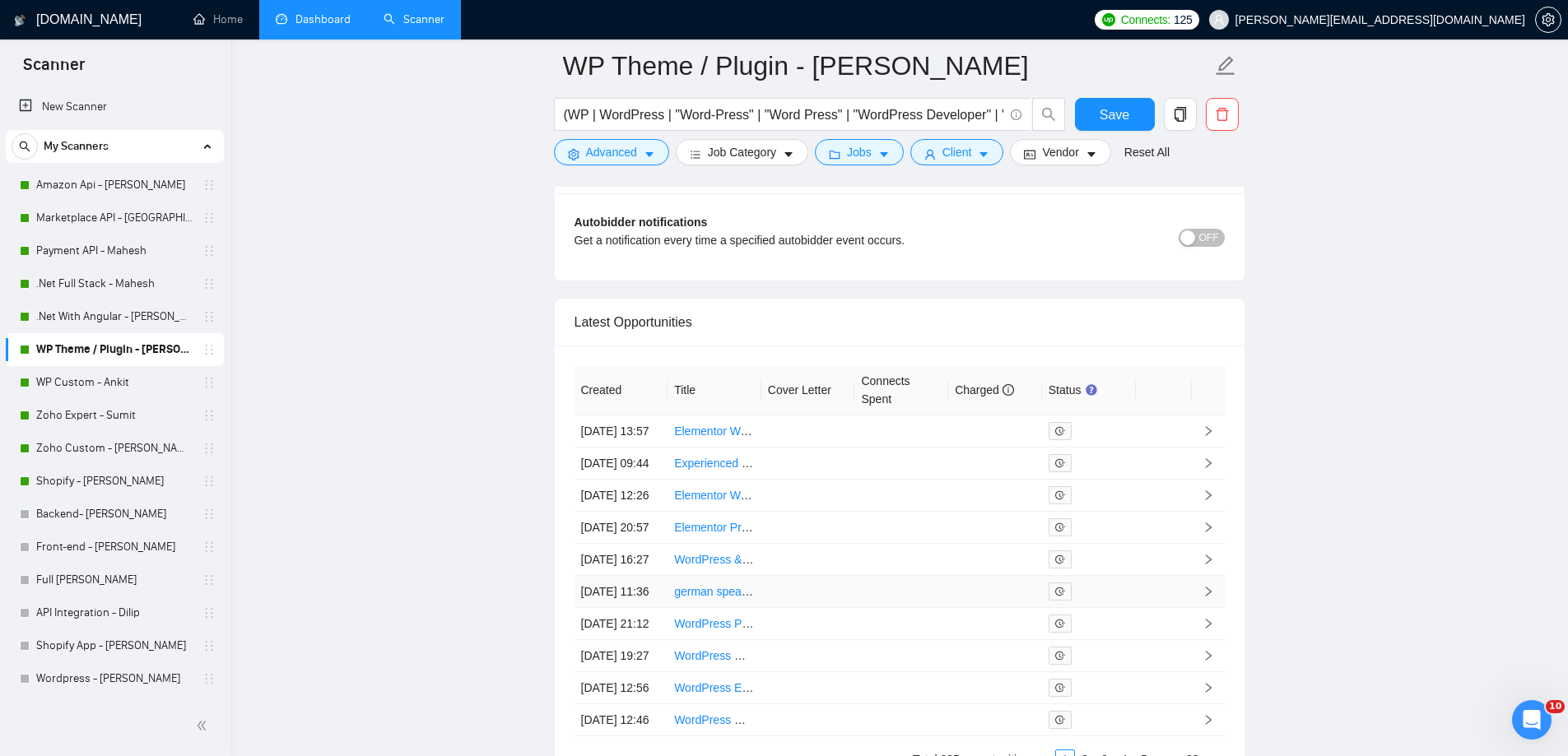
scroll to position [4114, 0]
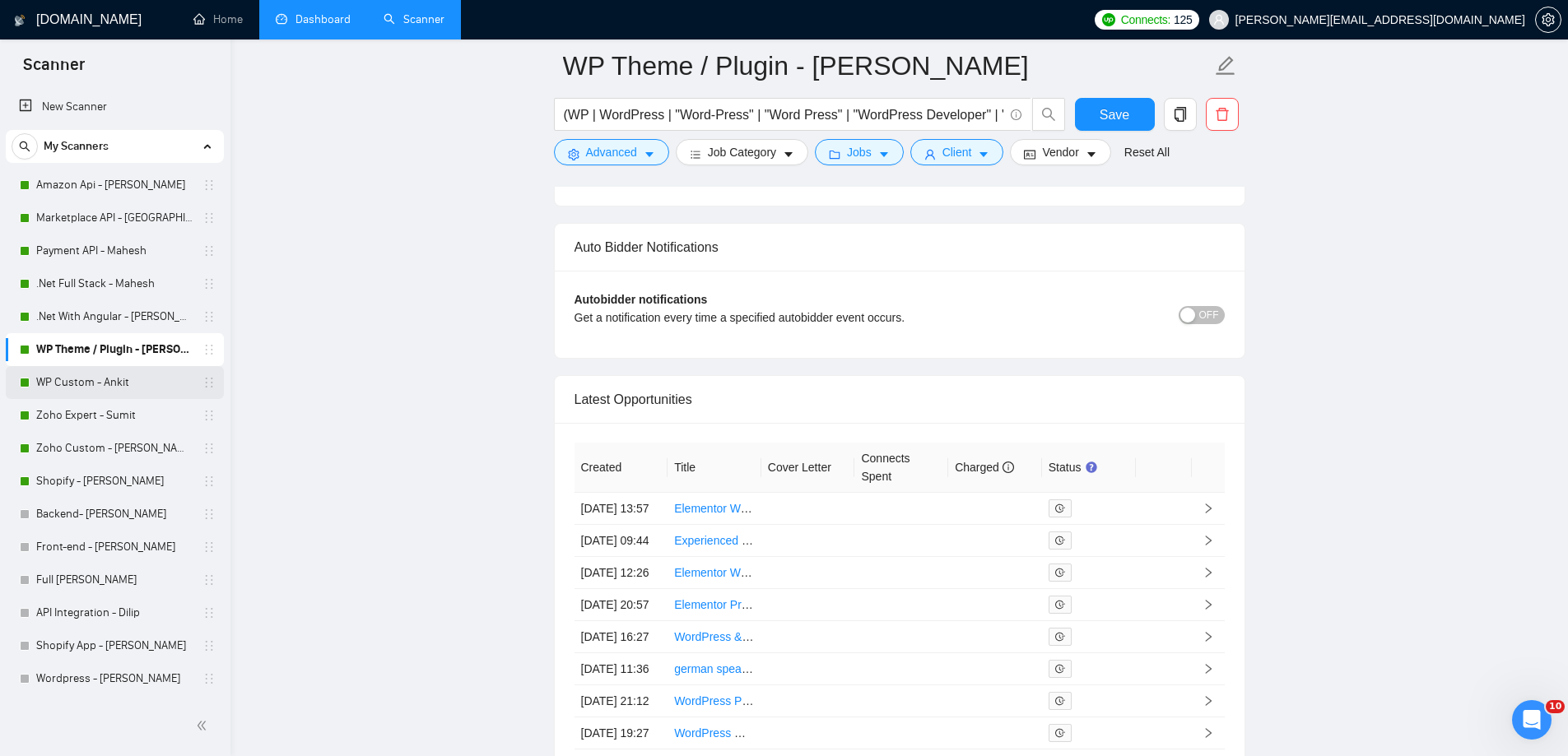
click at [90, 386] on link "WP Custom - Ankit" at bounding box center [114, 382] width 156 height 33
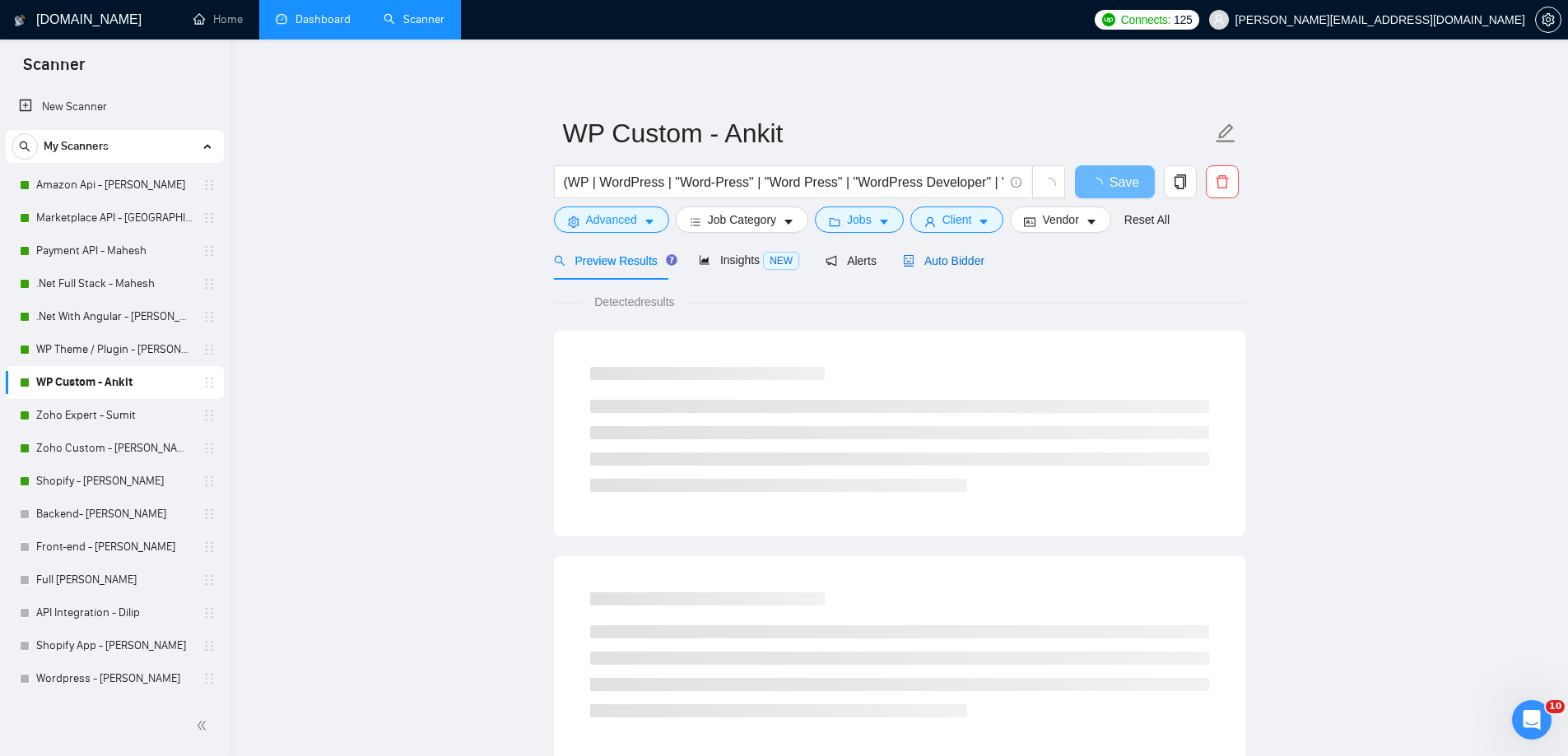
click at [943, 259] on span "Auto Bidder" at bounding box center [943, 260] width 82 height 13
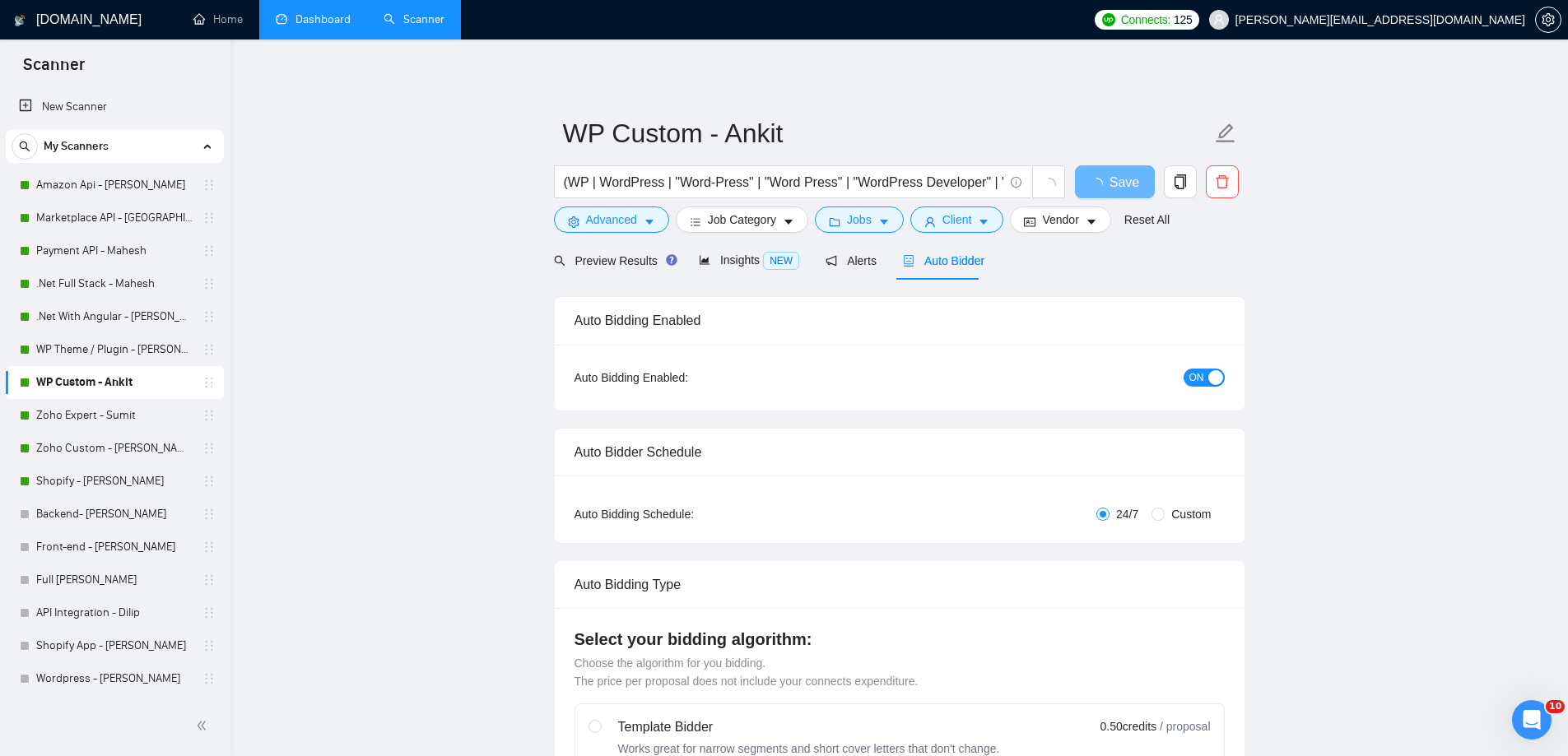
radio input "false"
radio input "true"
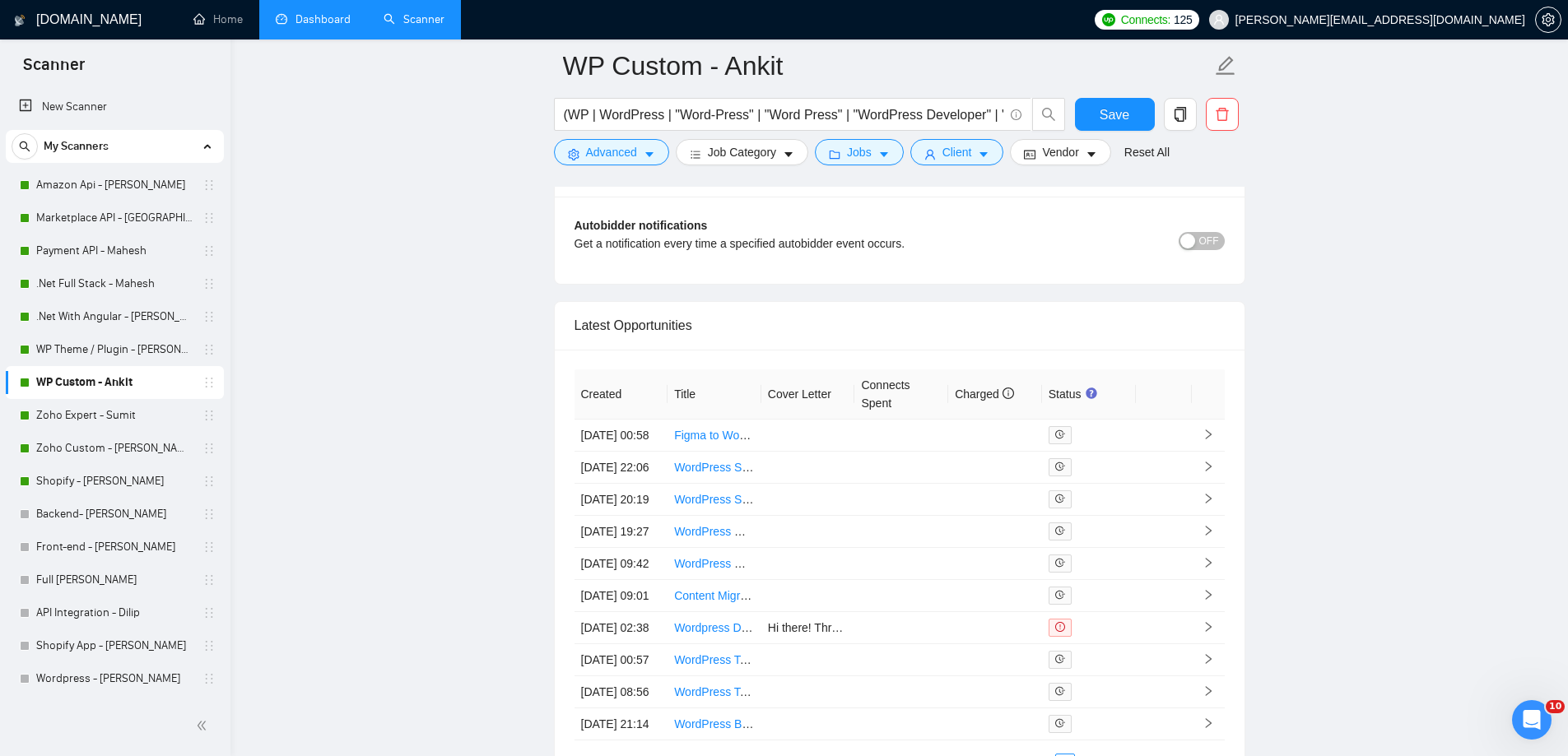
scroll to position [4114, 0]
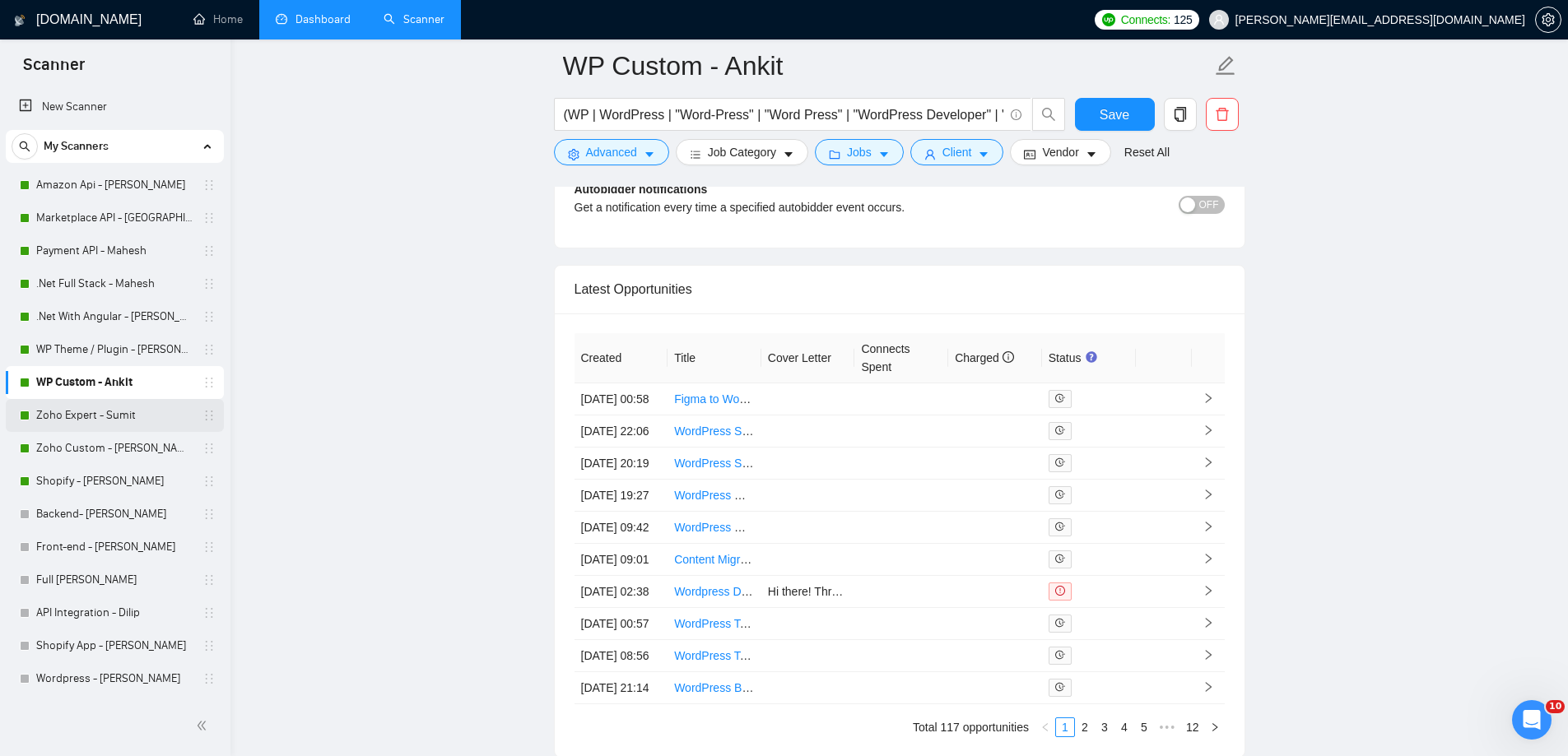
click at [83, 419] on link "Zoho Expert - Sumit" at bounding box center [114, 416] width 156 height 33
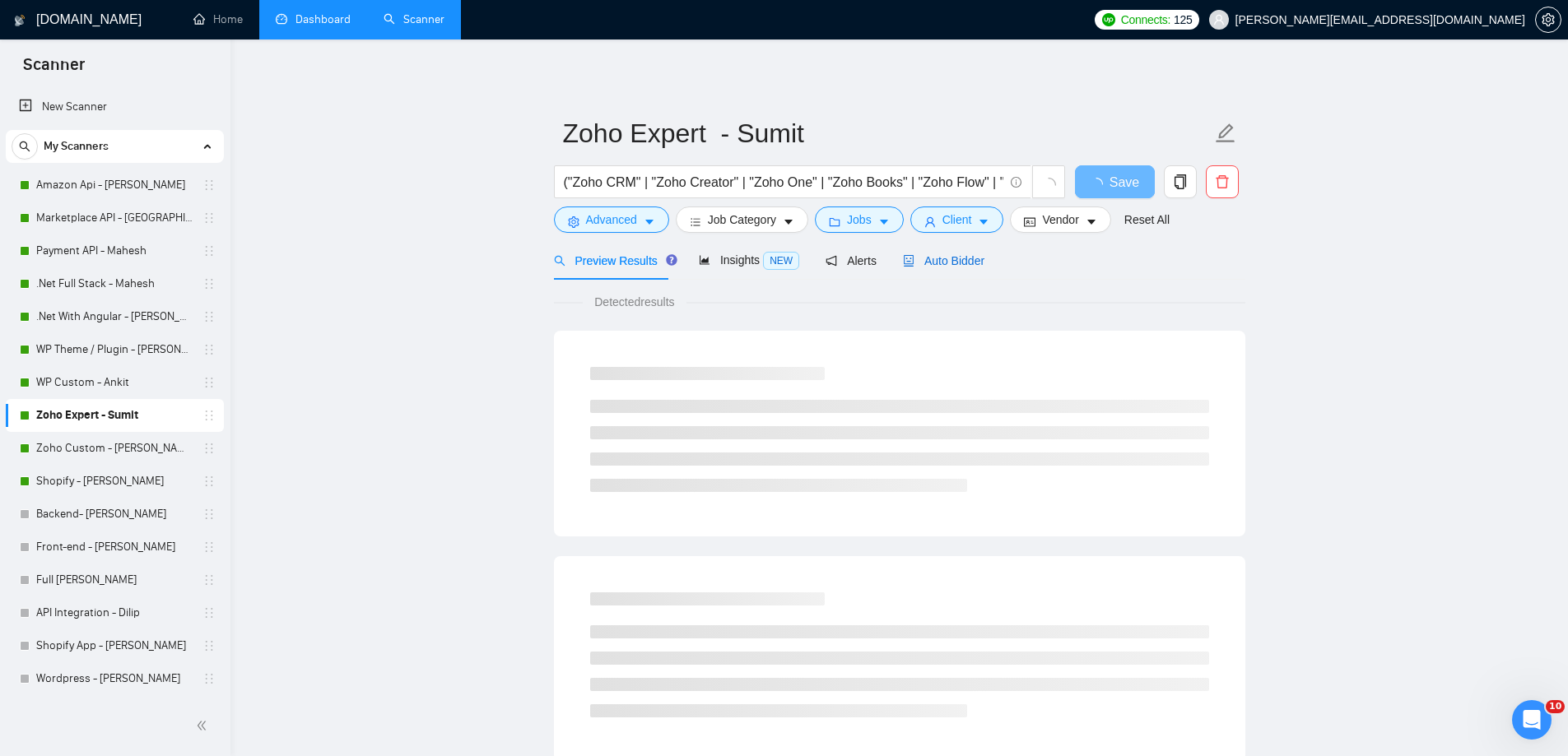
click at [926, 260] on span "Auto Bidder" at bounding box center [943, 260] width 82 height 13
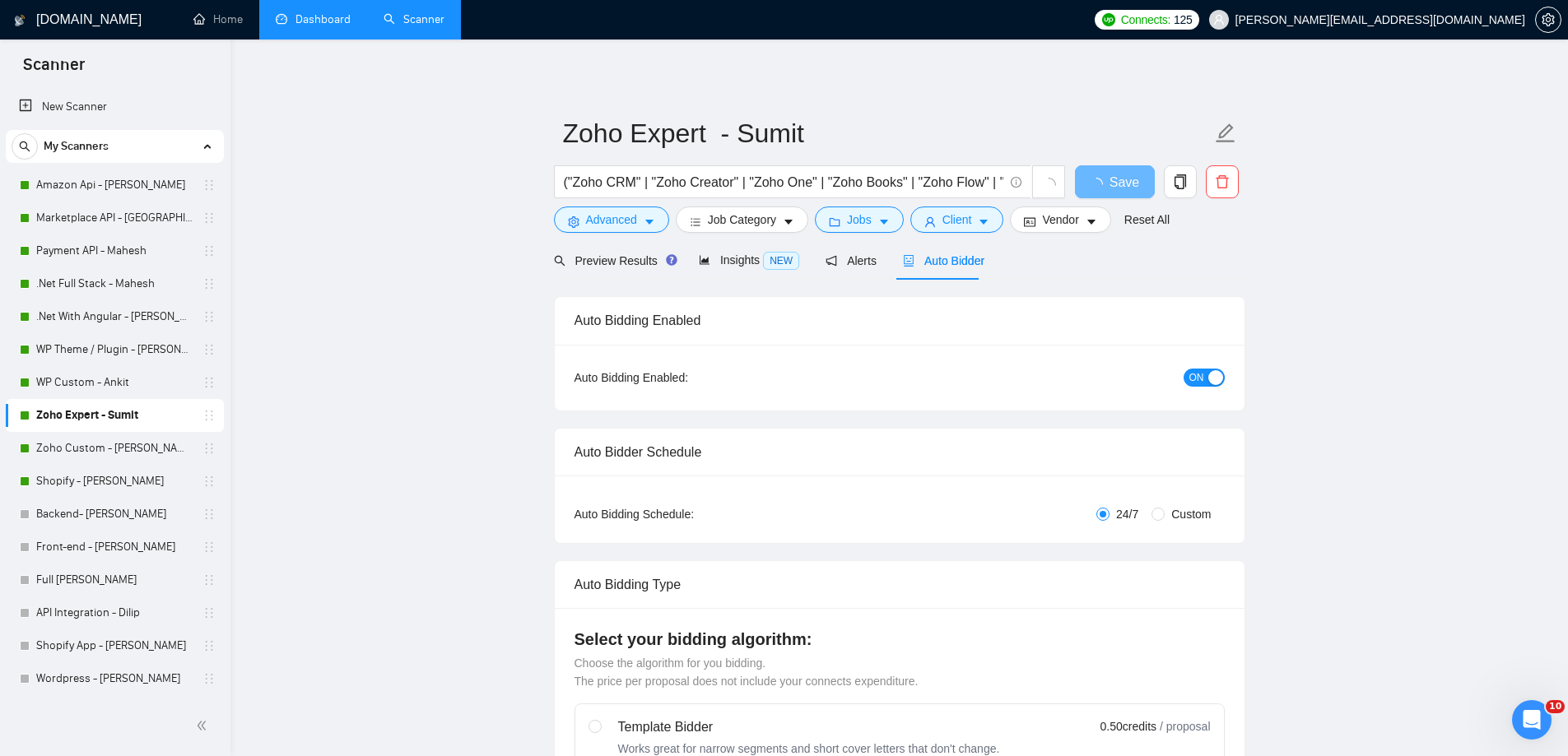
radio input "false"
radio input "true"
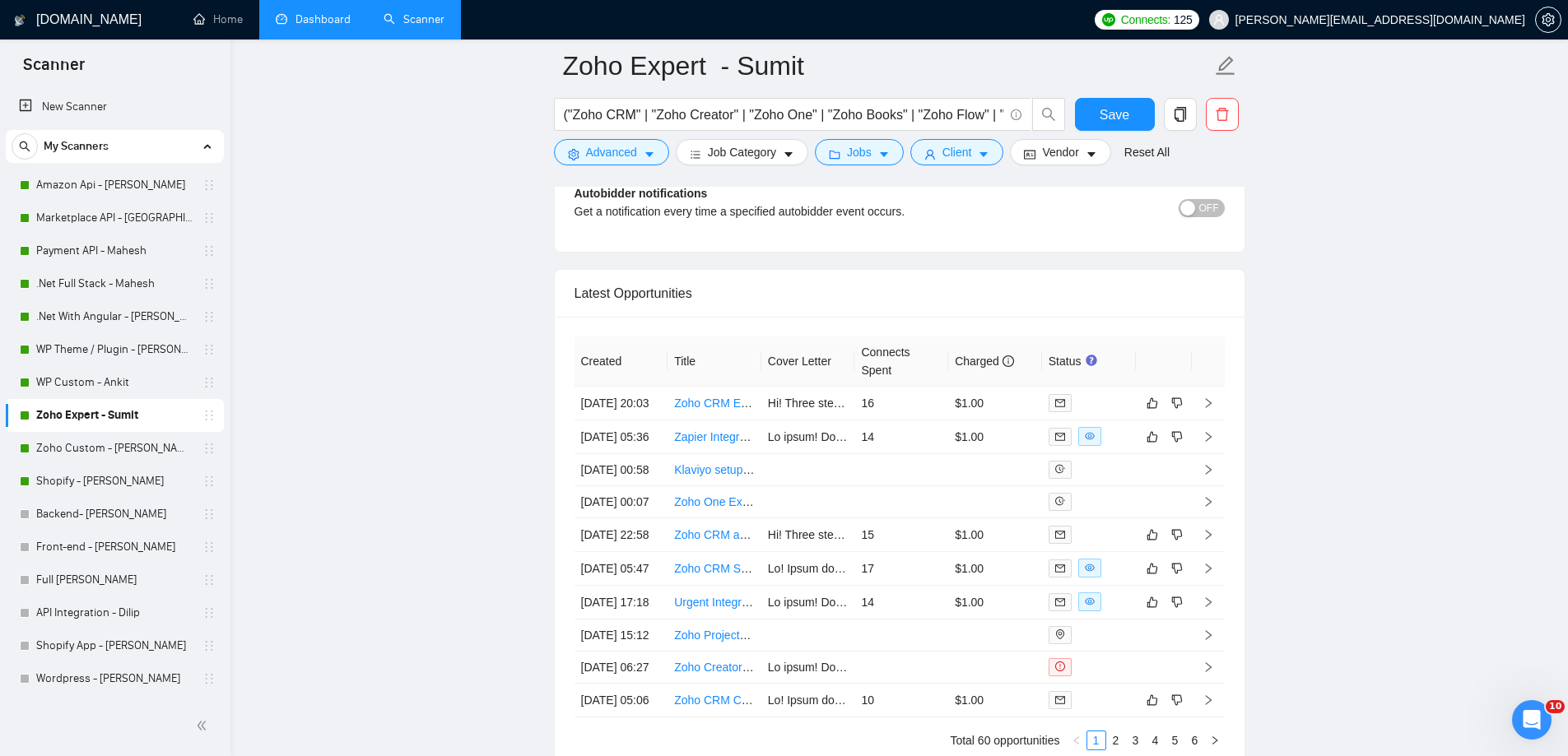
scroll to position [4114, 0]
click at [85, 451] on link "Zoho Custom - [PERSON_NAME]" at bounding box center [114, 448] width 156 height 33
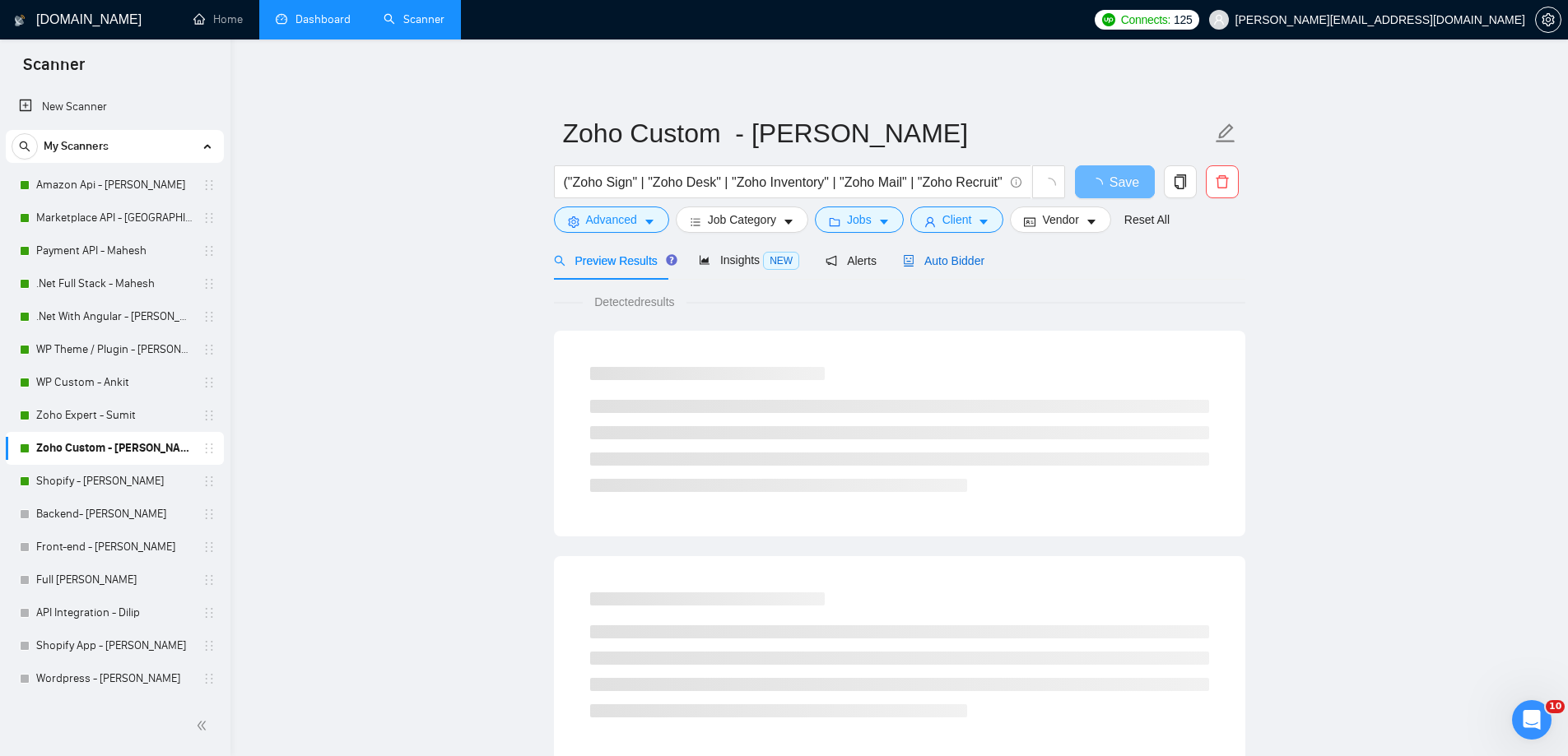
click at [947, 264] on span "Auto Bidder" at bounding box center [943, 260] width 82 height 13
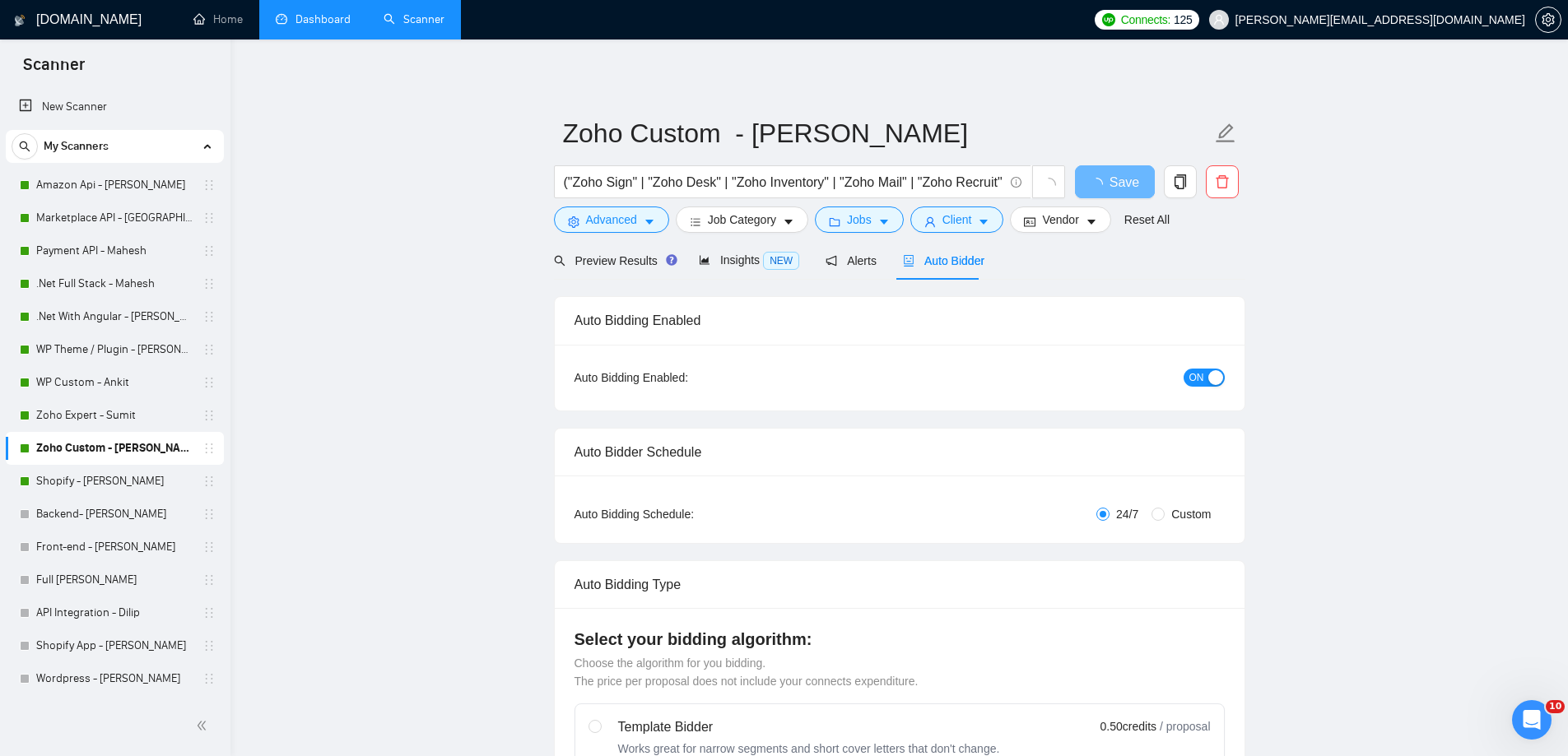
radio input "false"
radio input "true"
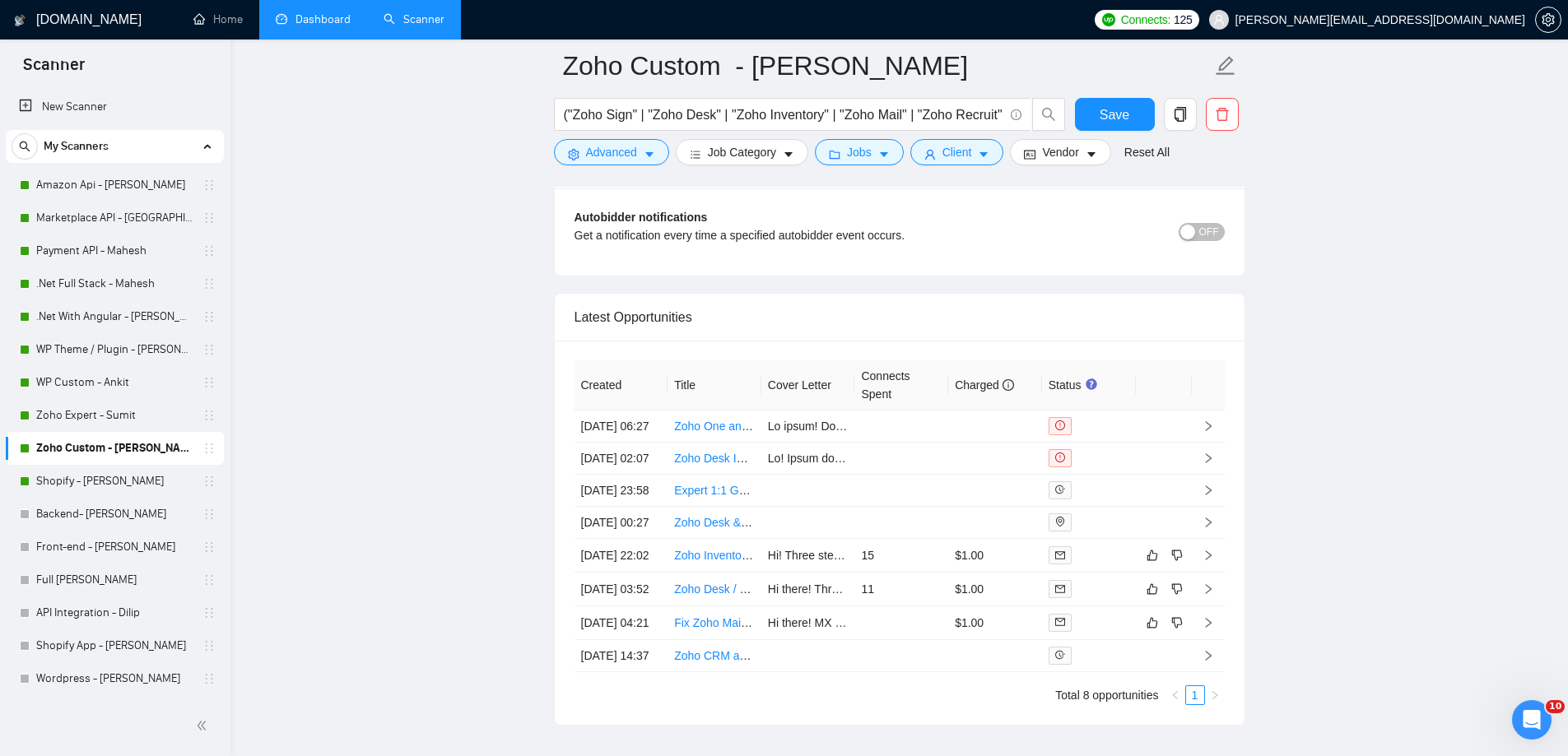
scroll to position [4032, 0]
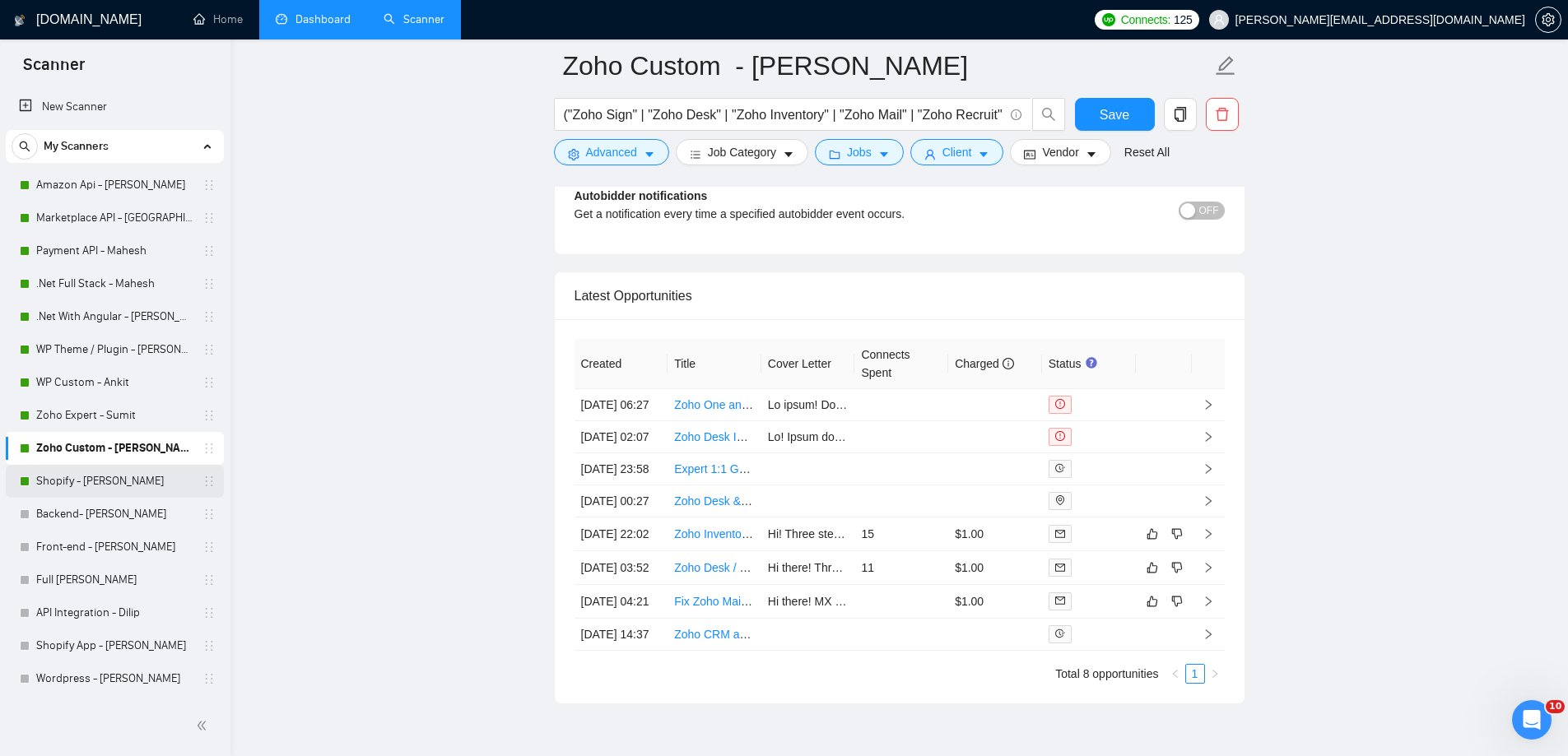
click at [68, 485] on link "Shopify - [PERSON_NAME]" at bounding box center [114, 481] width 156 height 33
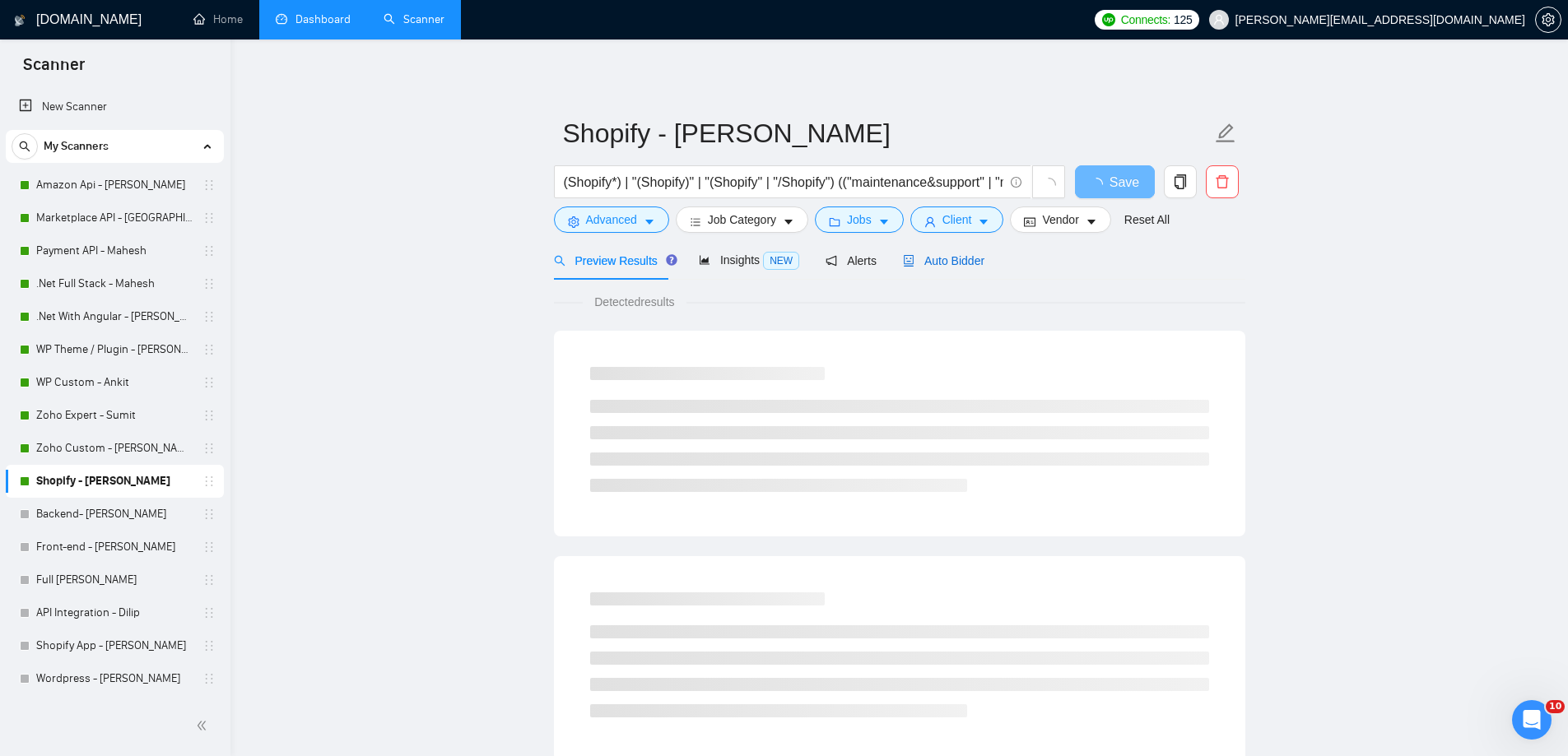
click at [951, 269] on div "Auto Bidder" at bounding box center [943, 260] width 82 height 18
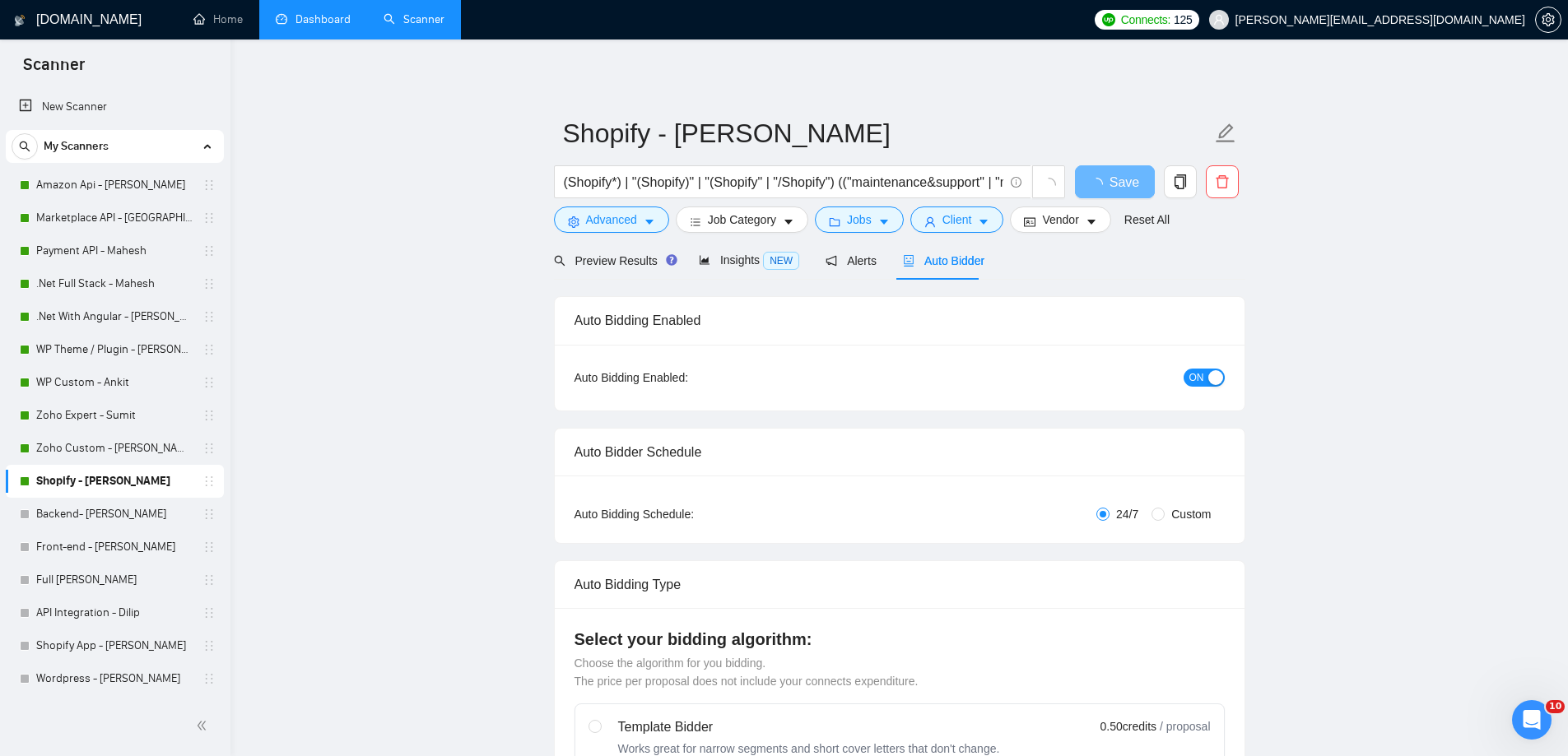
radio input "false"
radio input "true"
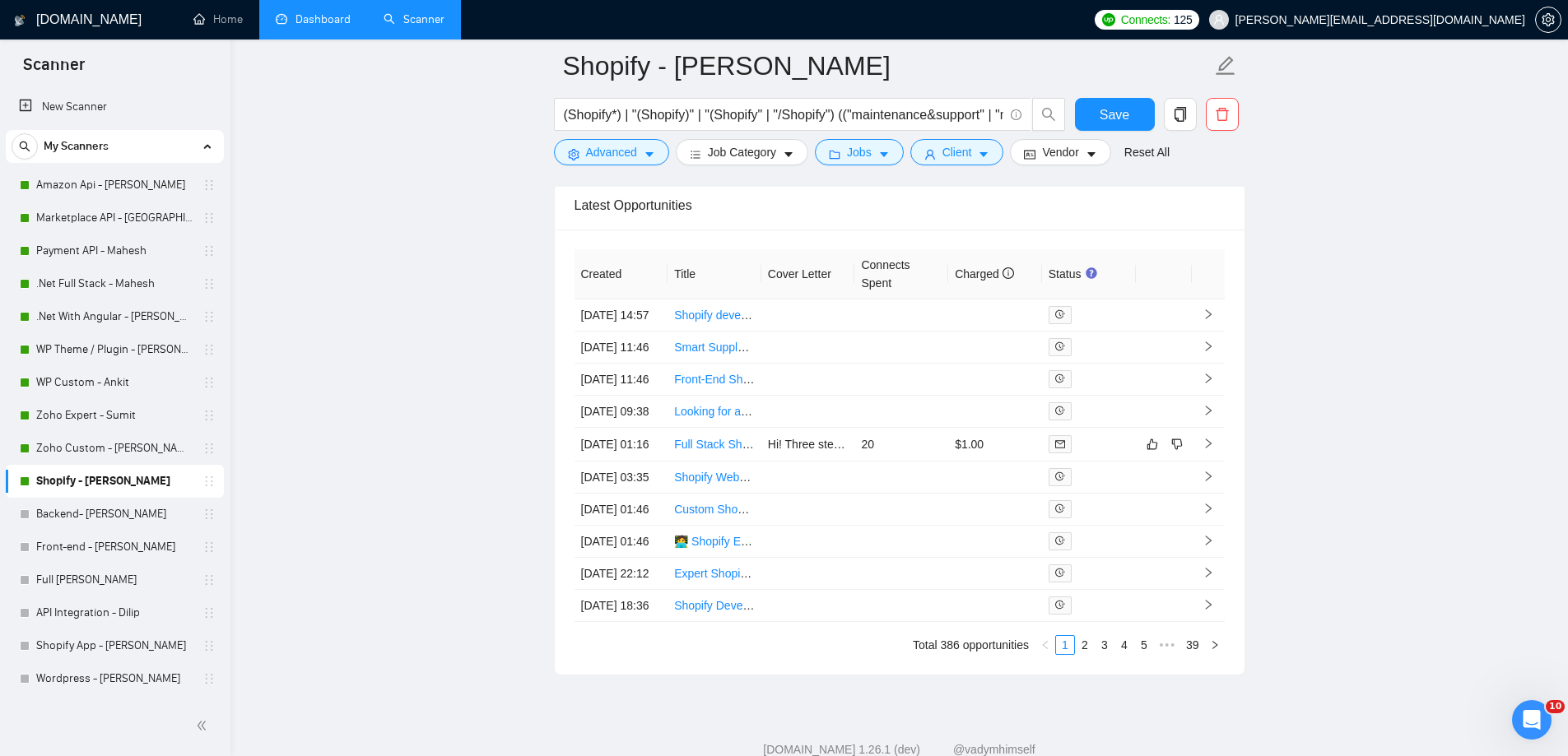
scroll to position [4197, 0]
click at [310, 24] on link "Dashboard" at bounding box center [313, 19] width 75 height 14
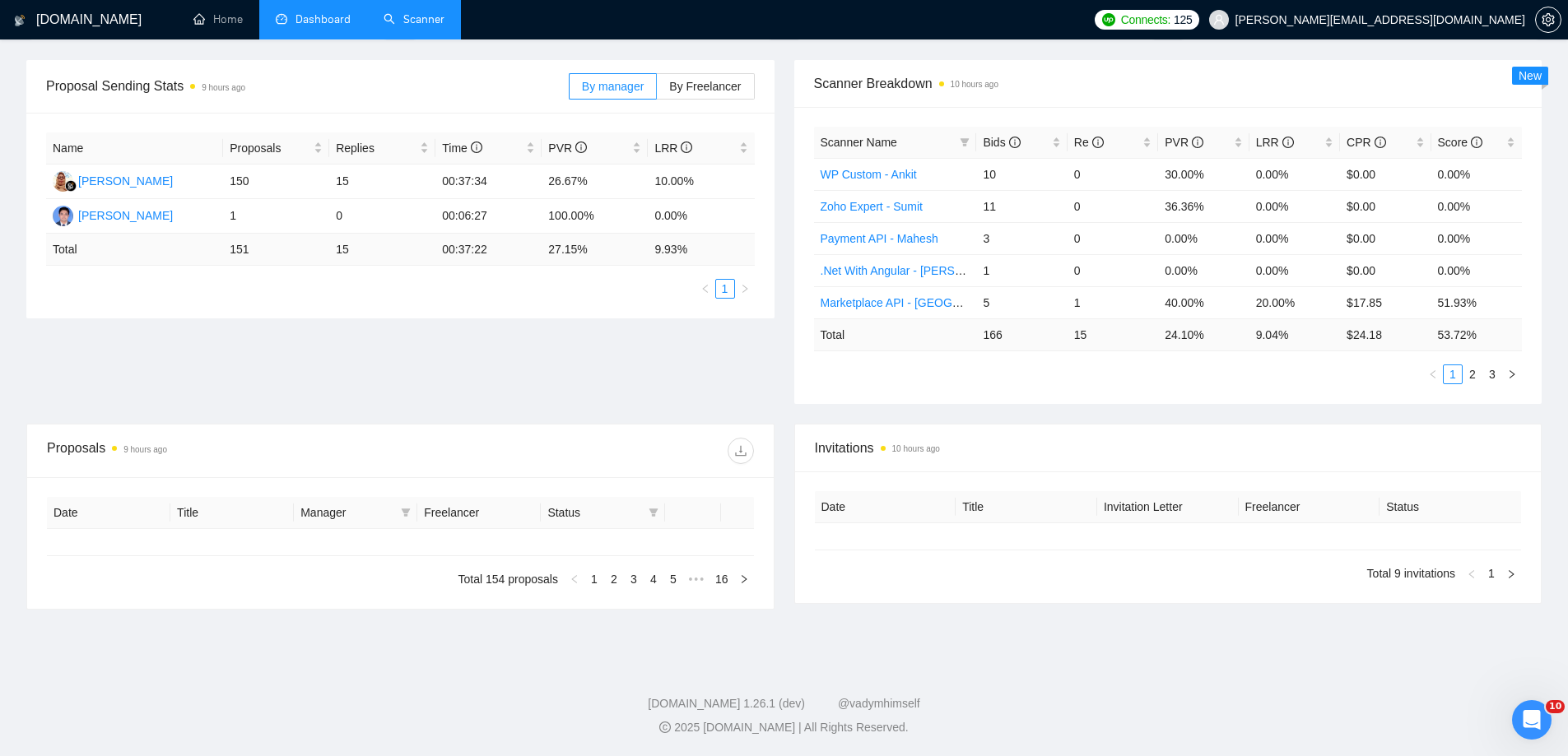
type input "[DATE]"
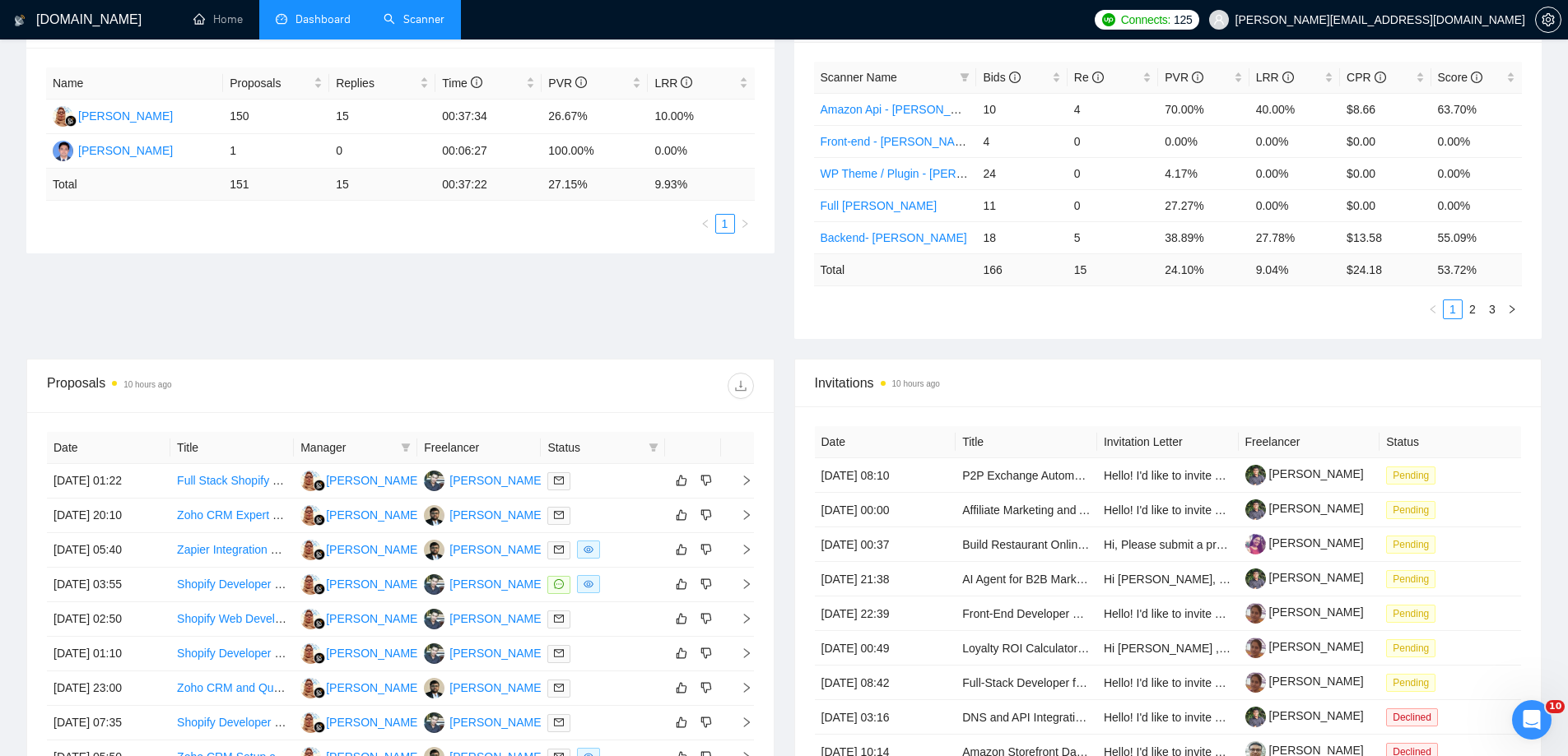
scroll to position [394, 0]
